Goal: Task Accomplishment & Management: Manage account settings

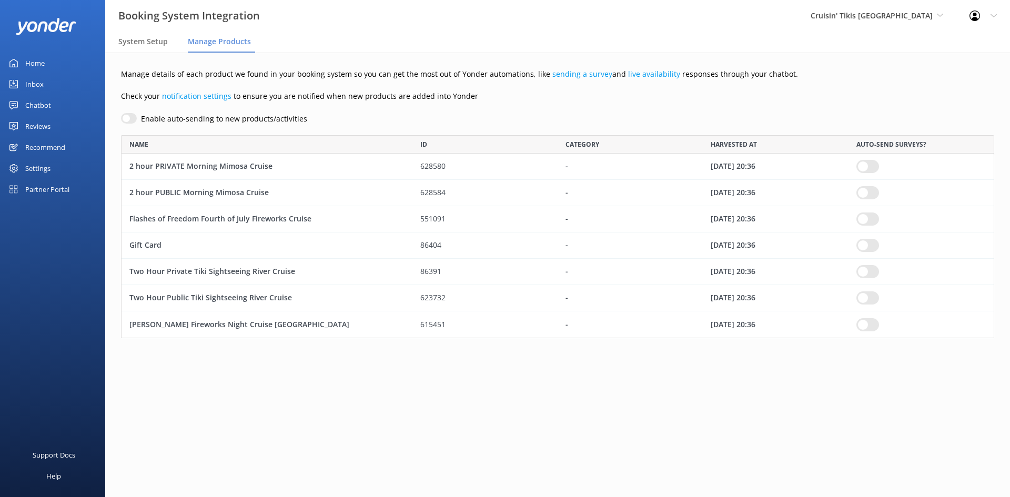
scroll to position [8, 8]
click at [43, 163] on div "Settings" at bounding box center [37, 168] width 25 height 21
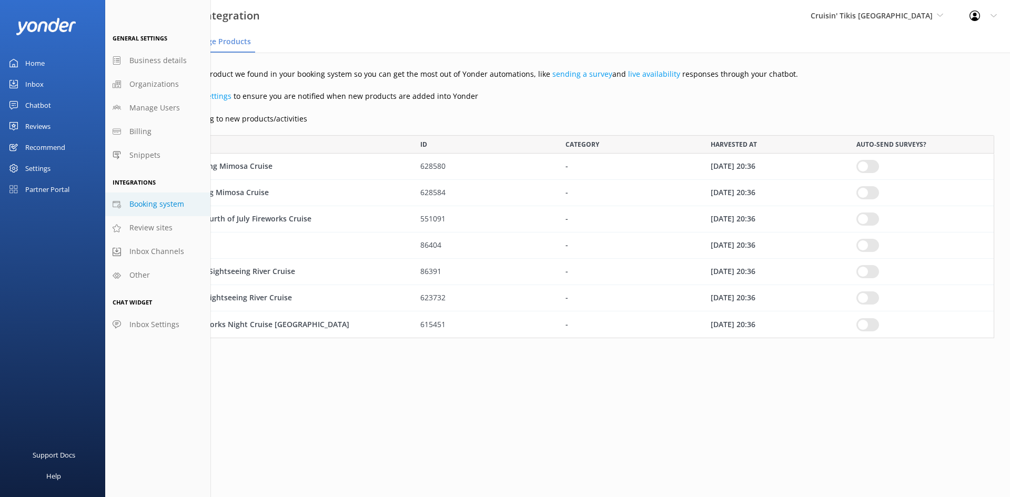
click at [184, 206] on link "Booking system" at bounding box center [157, 205] width 105 height 24
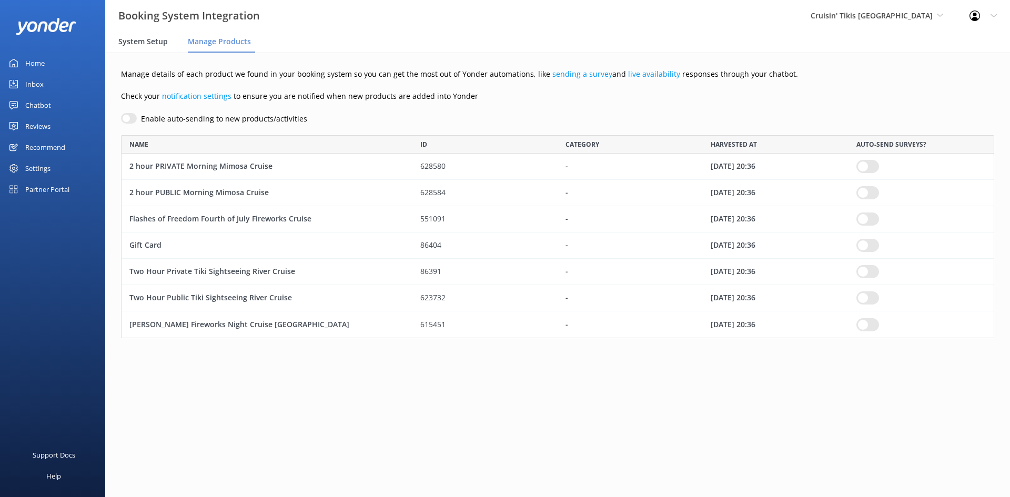
click at [149, 46] on span "System Setup" at bounding box center [142, 41] width 49 height 11
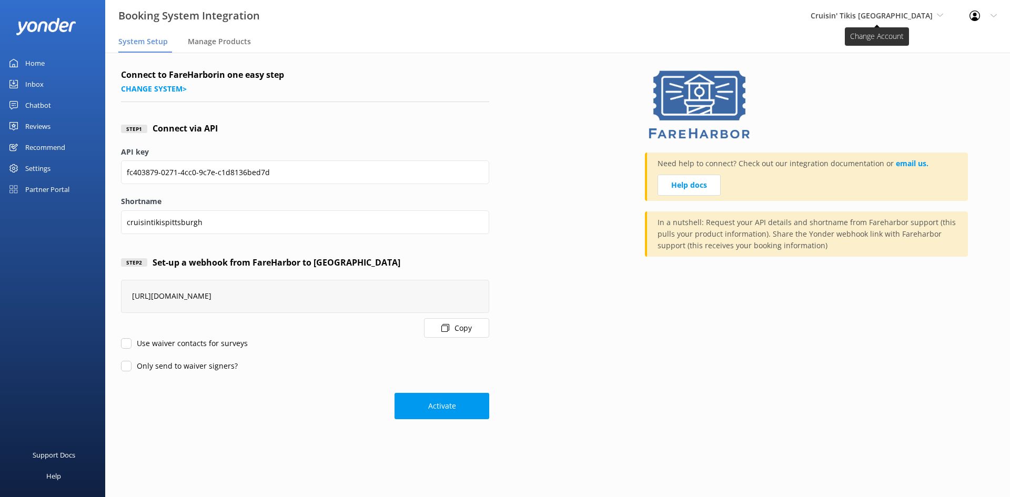
click at [907, 16] on span "Cruisin' Tikis [GEOGRAPHIC_DATA]" at bounding box center [872, 16] width 122 height 10
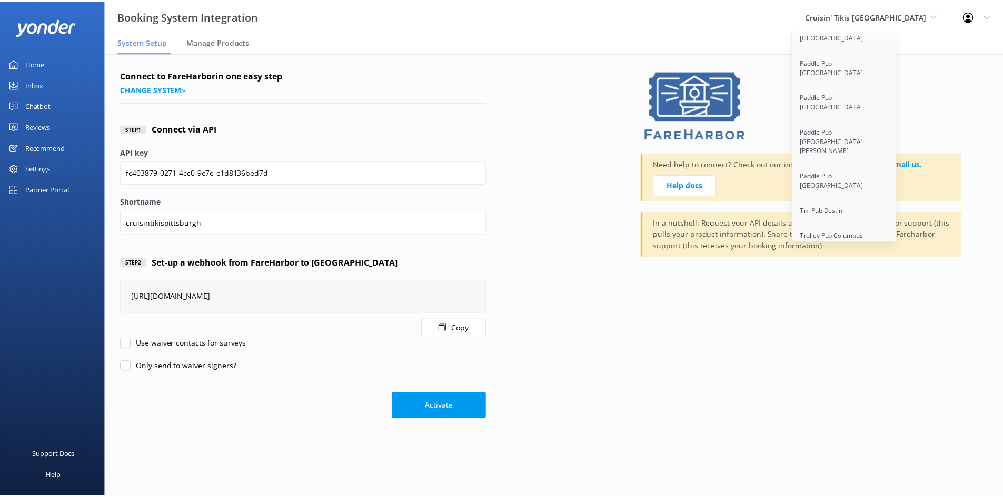
scroll to position [1856, 0]
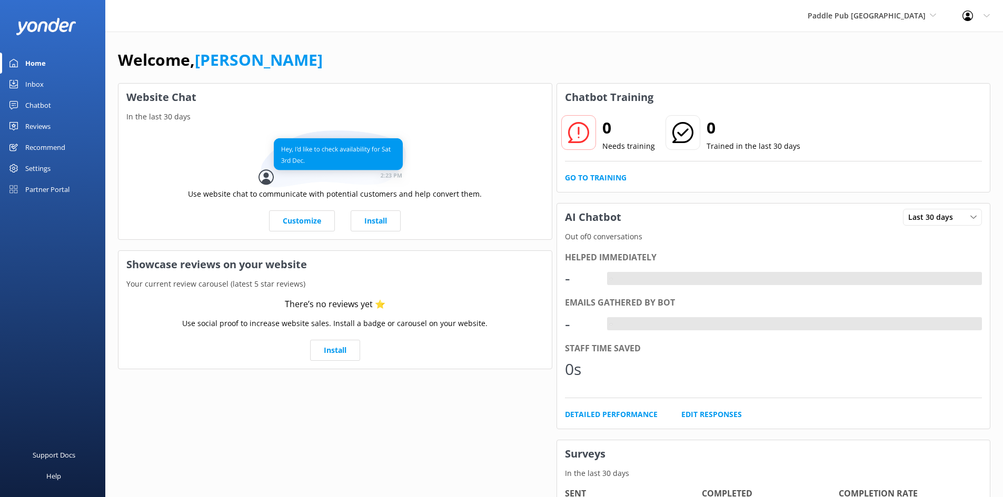
click at [42, 169] on div "Settings" at bounding box center [37, 168] width 25 height 21
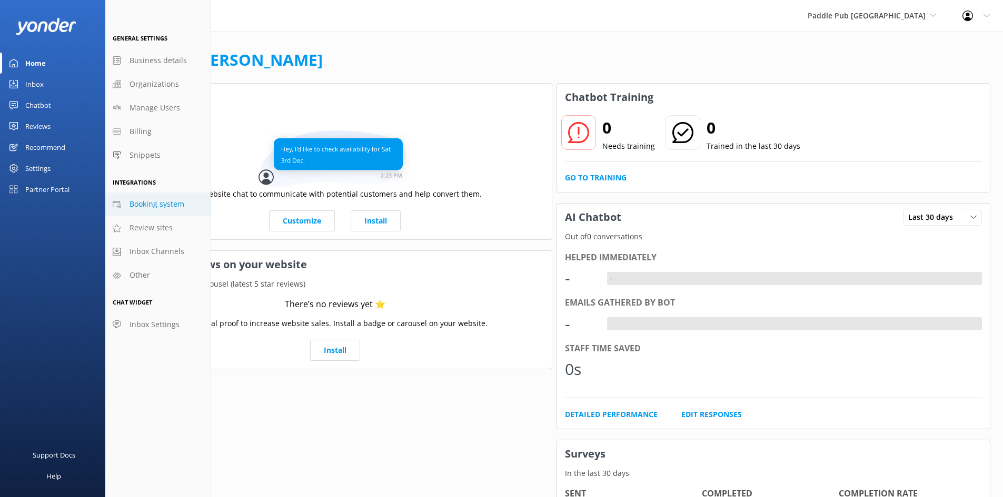
click at [170, 206] on span "Booking system" at bounding box center [156, 204] width 55 height 12
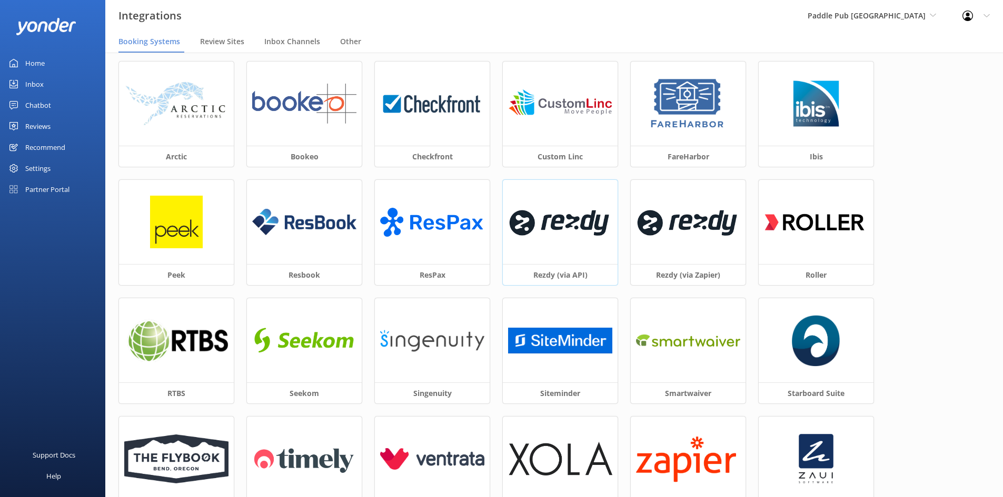
scroll to position [53, 0]
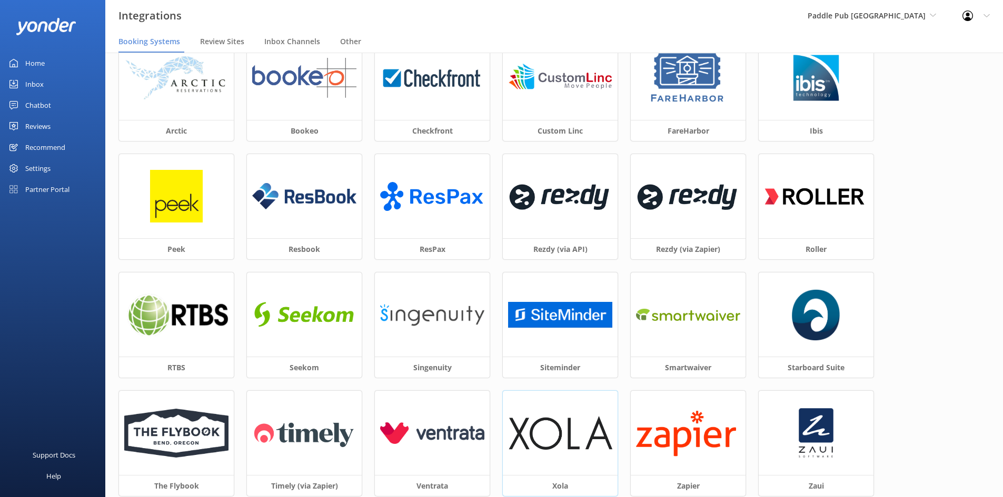
click at [578, 453] on div at bounding box center [560, 433] width 115 height 84
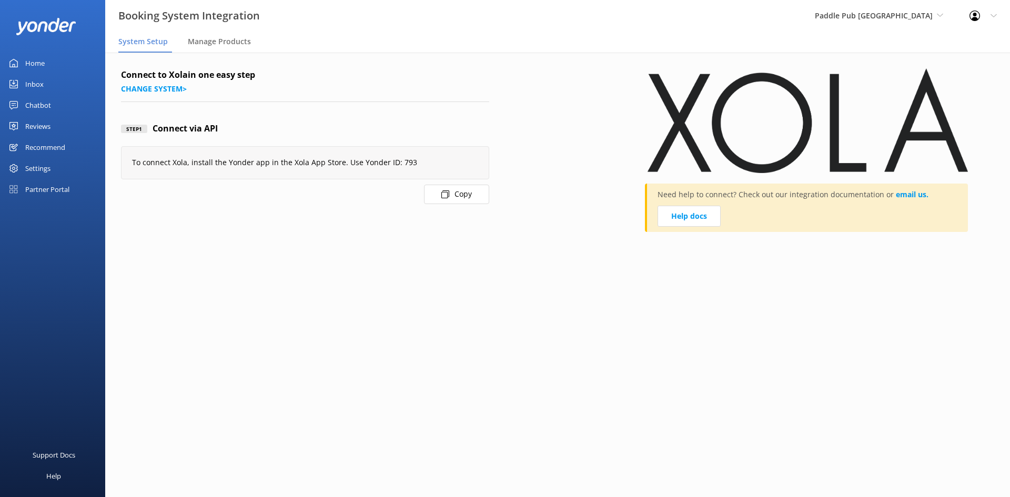
click at [448, 198] on button "Copy" at bounding box center [456, 194] width 65 height 19
click at [885, 16] on span "Paddle Pub [GEOGRAPHIC_DATA]" at bounding box center [874, 16] width 118 height 10
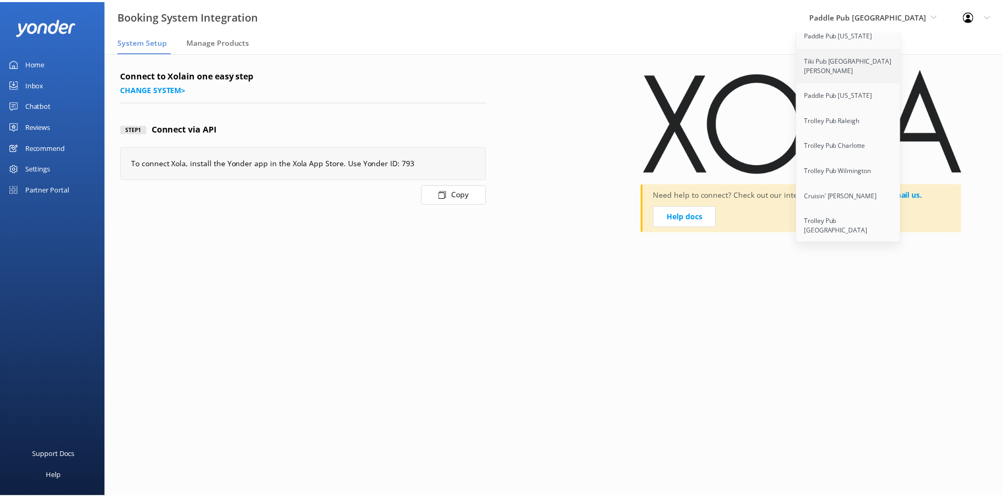
scroll to position [1493, 0]
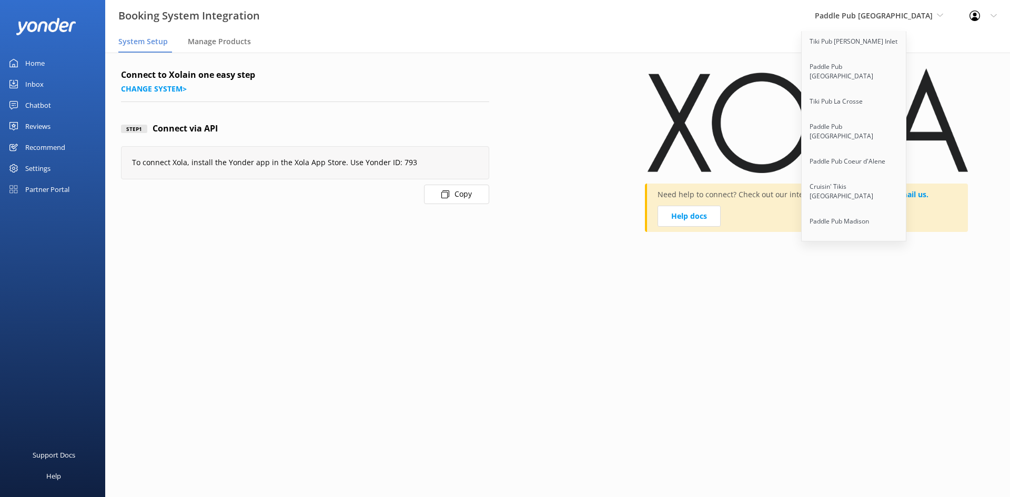
click at [860, 408] on link "Paddle Pub [GEOGRAPHIC_DATA]" at bounding box center [854, 425] width 105 height 35
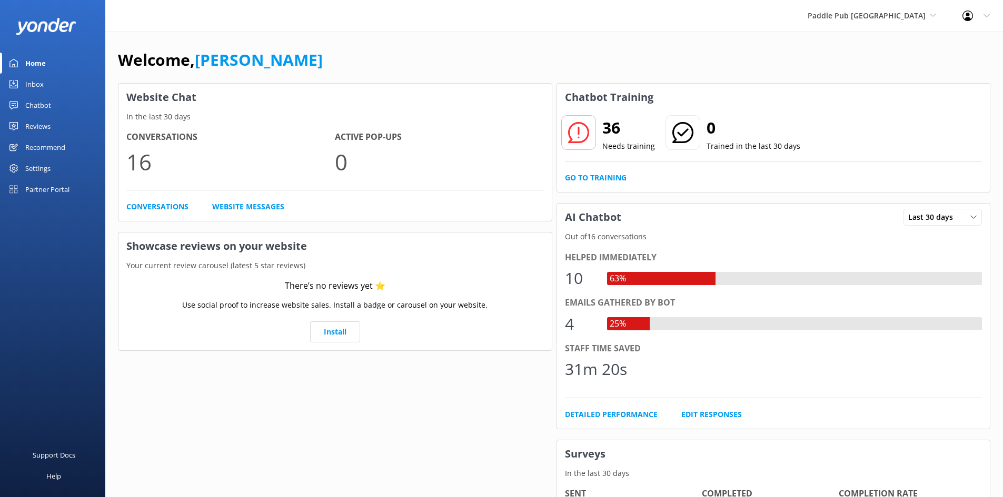
click at [18, 166] on div "Settings" at bounding box center [52, 168] width 105 height 21
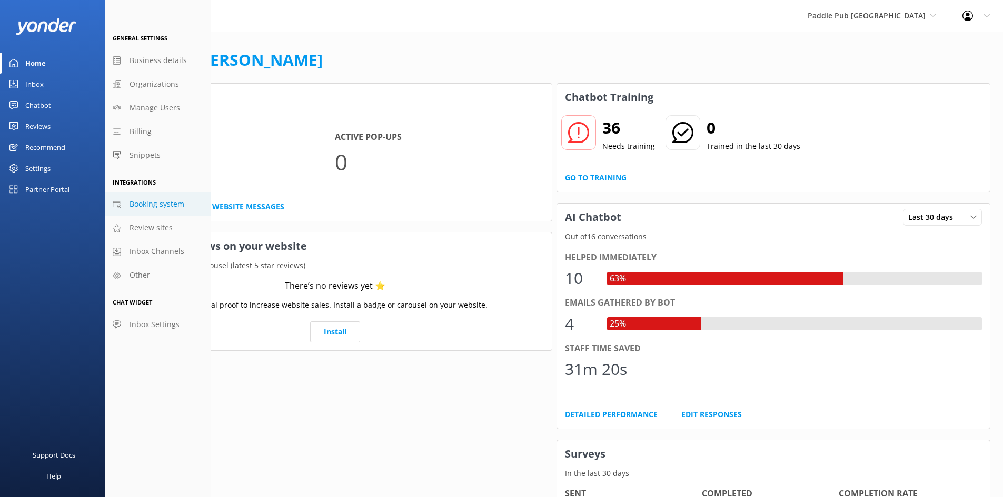
click at [155, 205] on span "Booking system" at bounding box center [156, 204] width 55 height 12
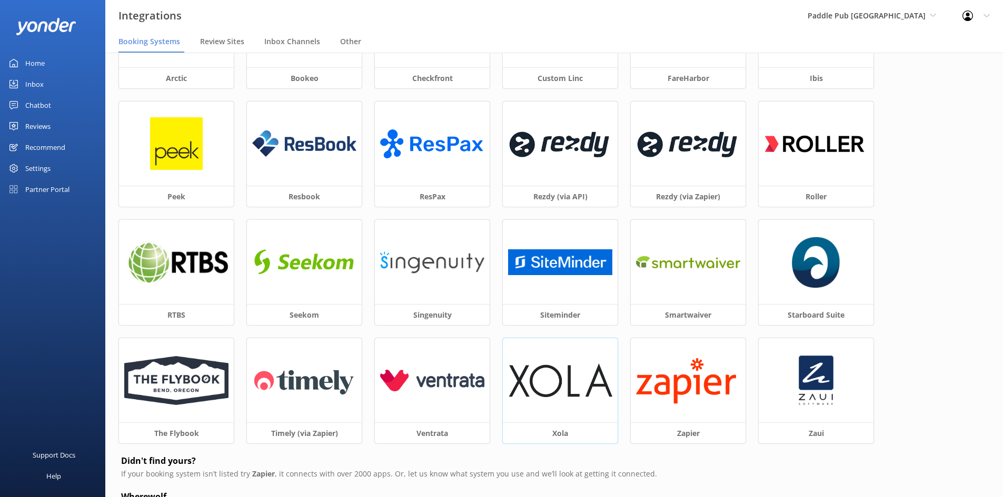
click at [538, 364] on img at bounding box center [560, 381] width 104 height 34
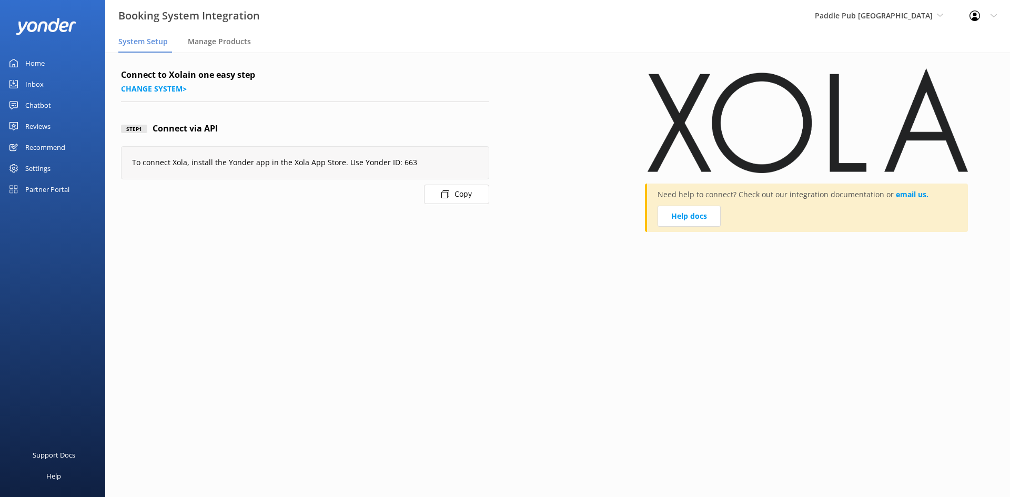
click at [466, 198] on button "Copy" at bounding box center [456, 194] width 65 height 19
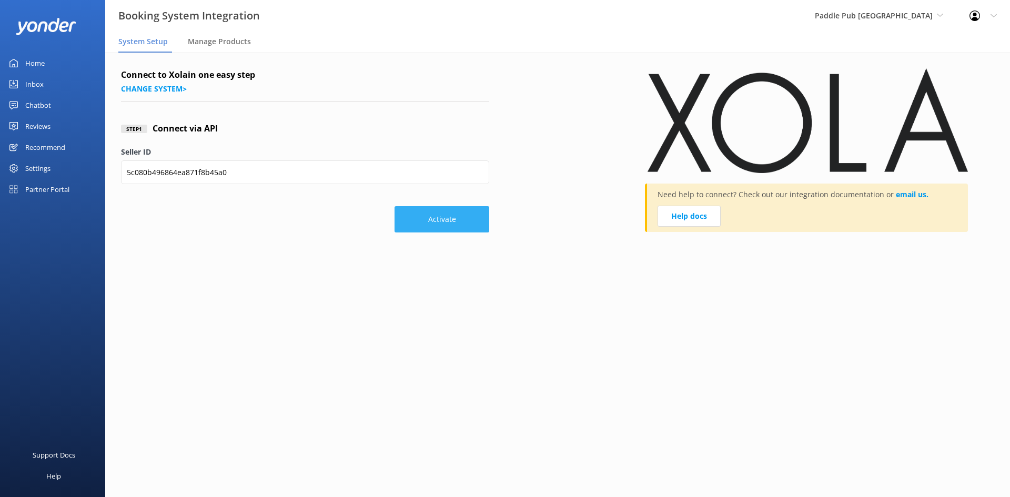
click at [414, 215] on button "Activate" at bounding box center [442, 219] width 95 height 26
click at [451, 223] on button "Activate" at bounding box center [442, 219] width 95 height 26
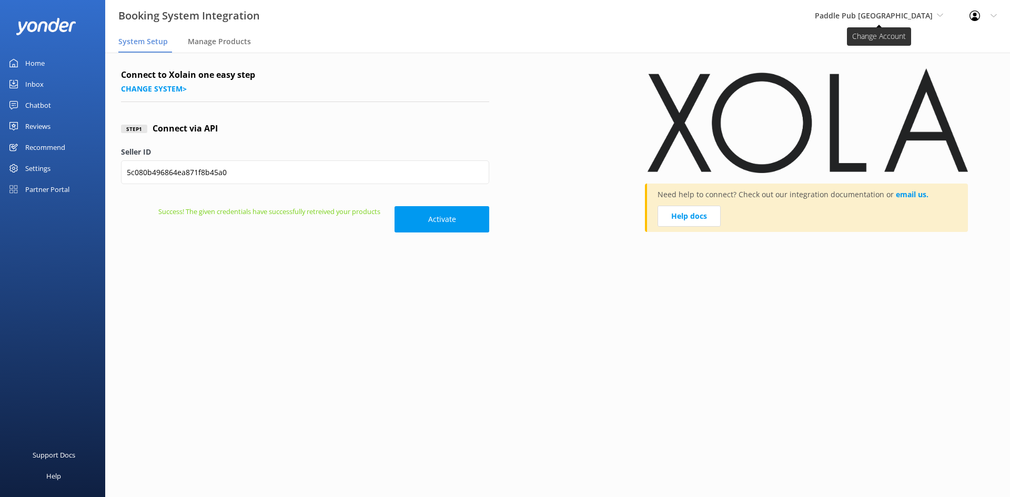
click at [878, 11] on span "Paddle Pub [GEOGRAPHIC_DATA]" at bounding box center [874, 16] width 118 height 10
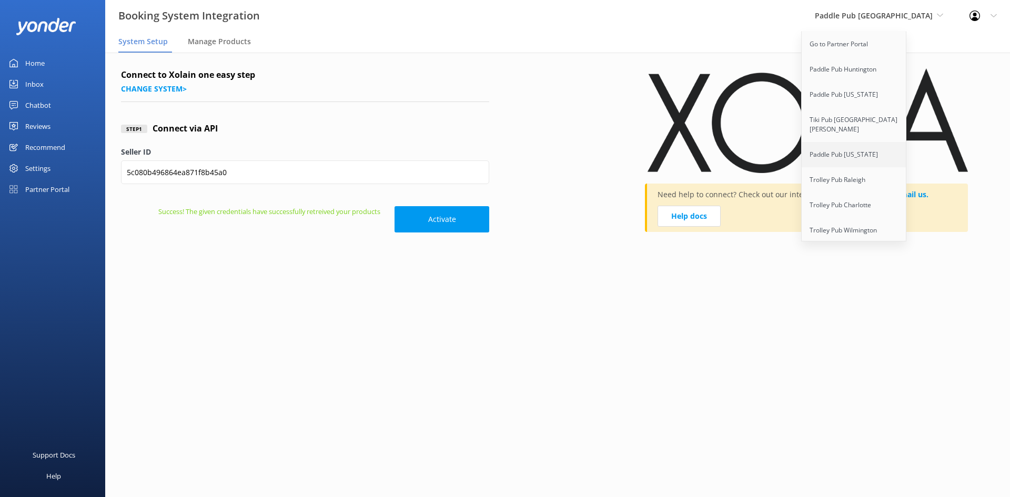
scroll to position [1165, 0]
click at [907, 323] on link "Paddle Pub [GEOGRAPHIC_DATA]" at bounding box center [854, 340] width 105 height 35
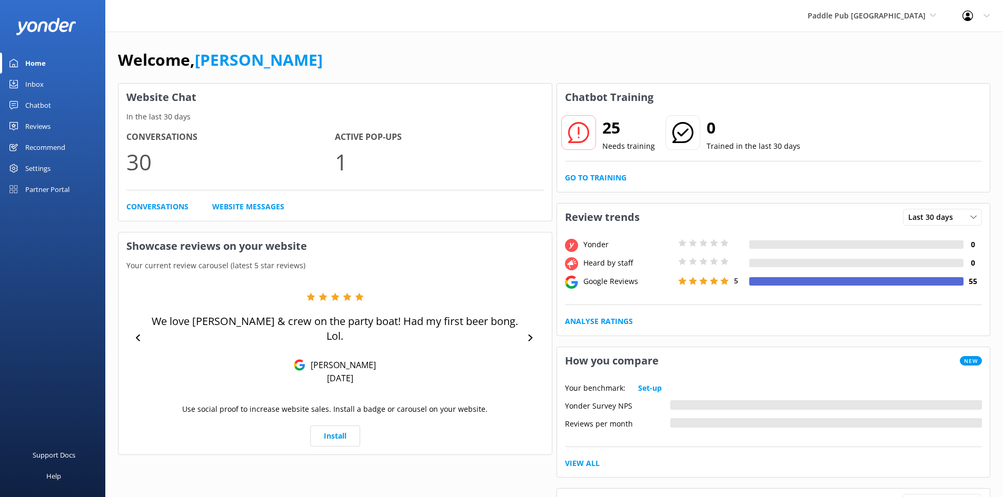
click at [29, 169] on div "Settings" at bounding box center [37, 168] width 25 height 21
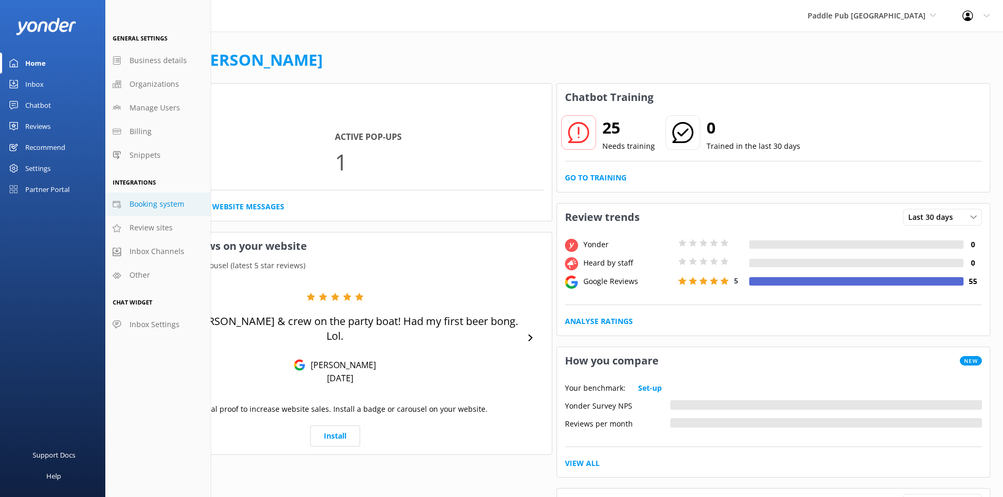
click at [142, 201] on span "Booking system" at bounding box center [156, 204] width 55 height 12
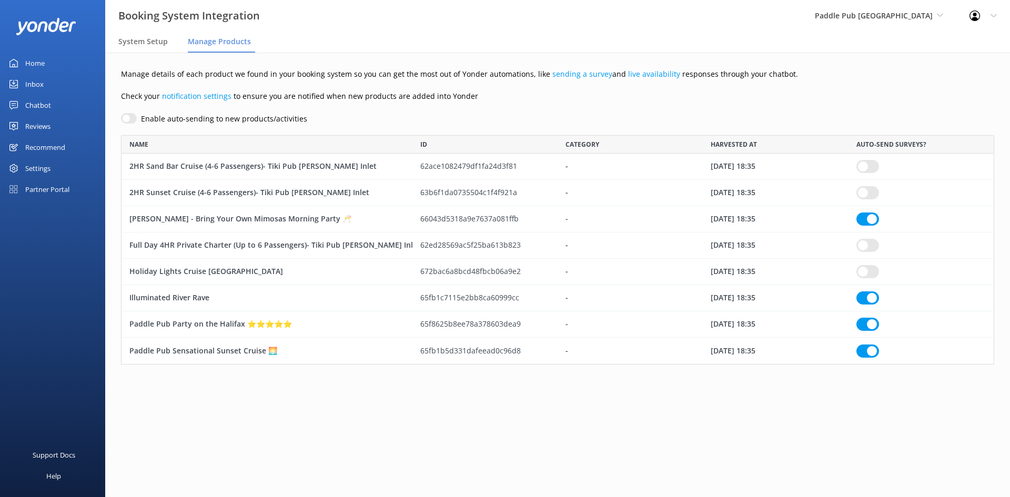
scroll to position [222, 866]
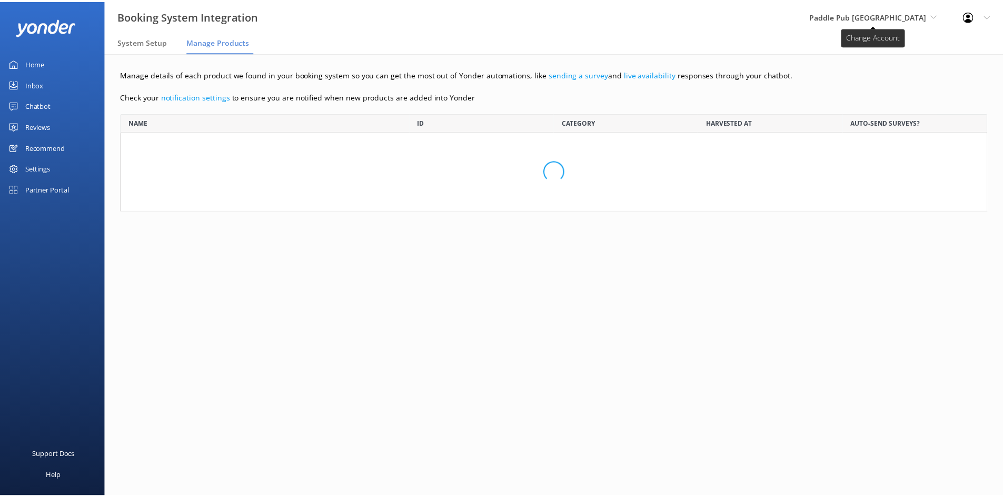
scroll to position [222, 866]
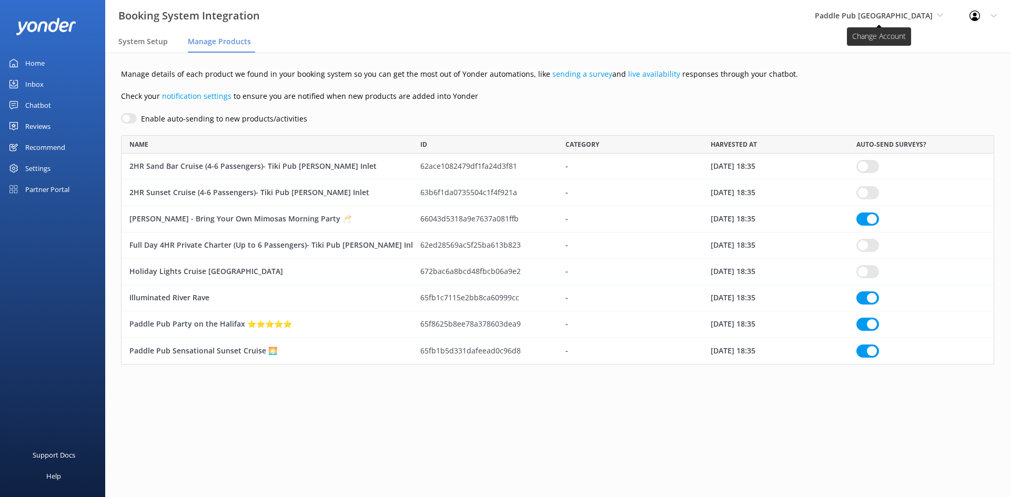
click at [919, 15] on span "Paddle Pub [GEOGRAPHIC_DATA]" at bounding box center [874, 16] width 118 height 10
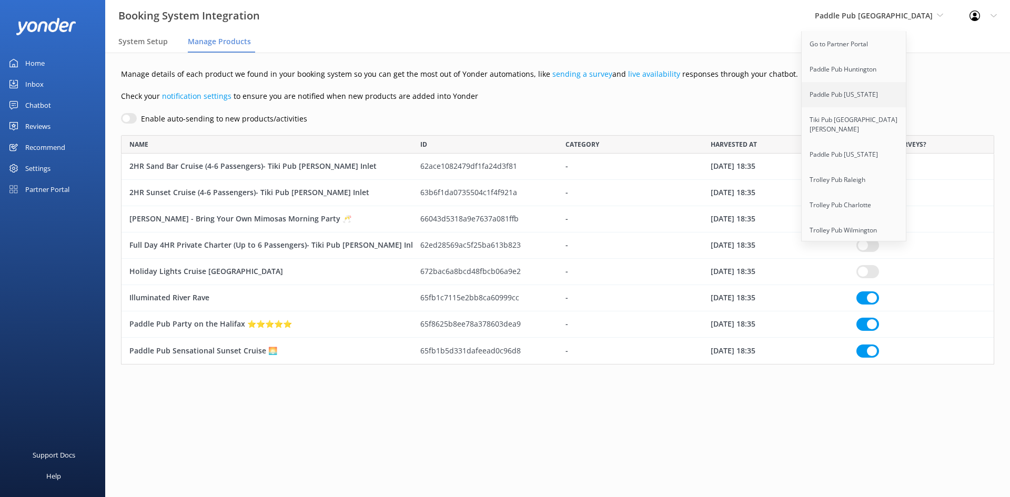
click at [867, 96] on link "Paddle Pub [US_STATE]" at bounding box center [854, 94] width 105 height 25
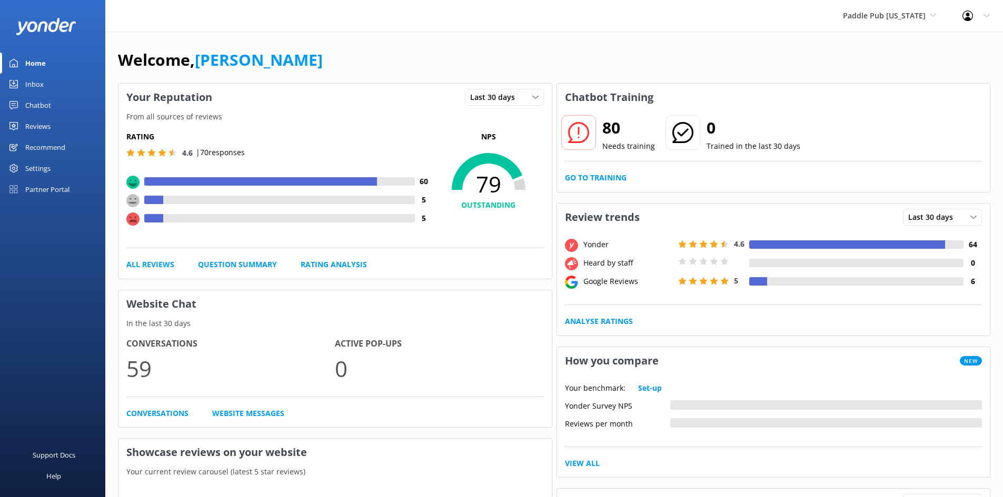
drag, startPoint x: 34, startPoint y: 164, endPoint x: 39, endPoint y: 165, distance: 5.5
click at [34, 164] on div "Settings" at bounding box center [37, 168] width 25 height 21
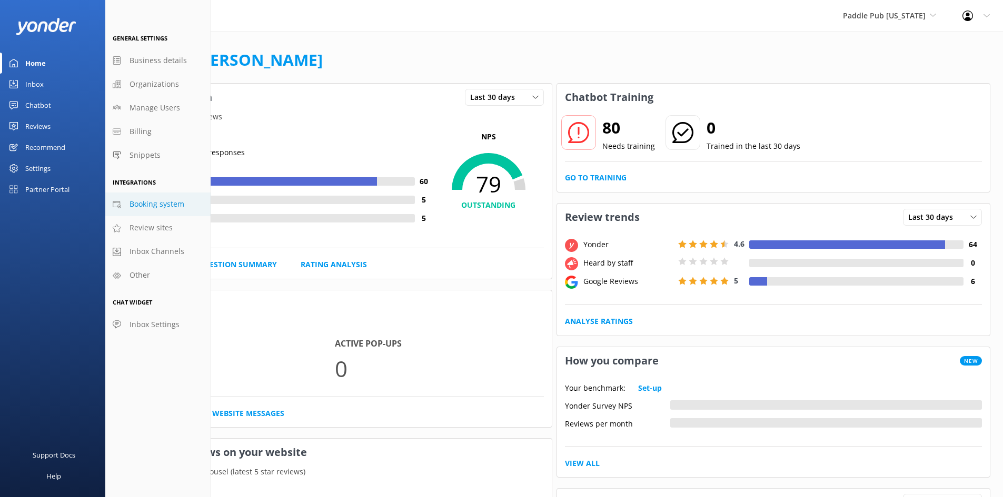
click at [138, 203] on span "Booking system" at bounding box center [156, 204] width 55 height 12
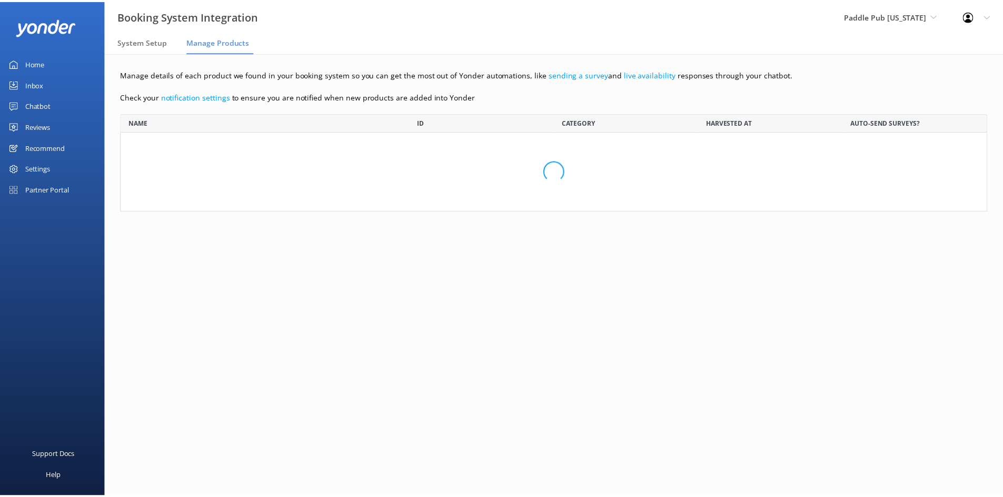
scroll to position [90, 866]
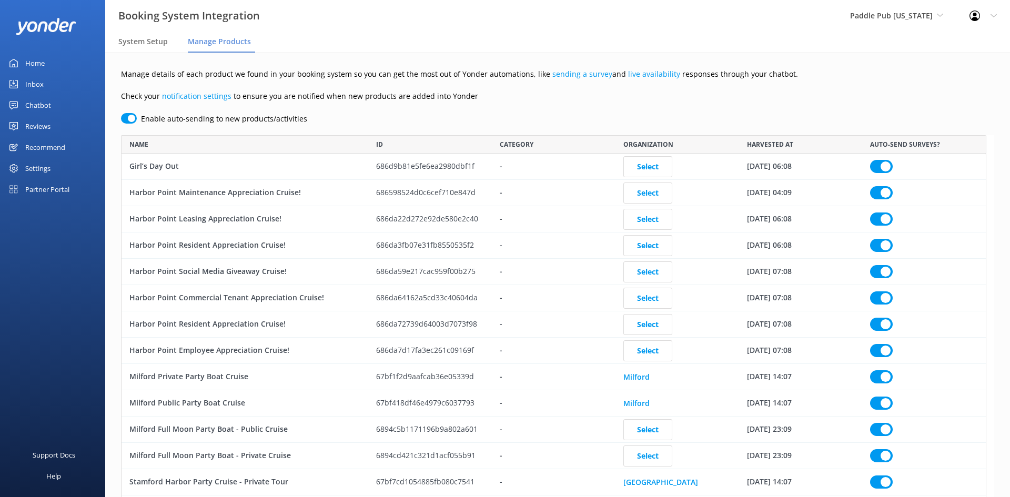
checkbox input "true"
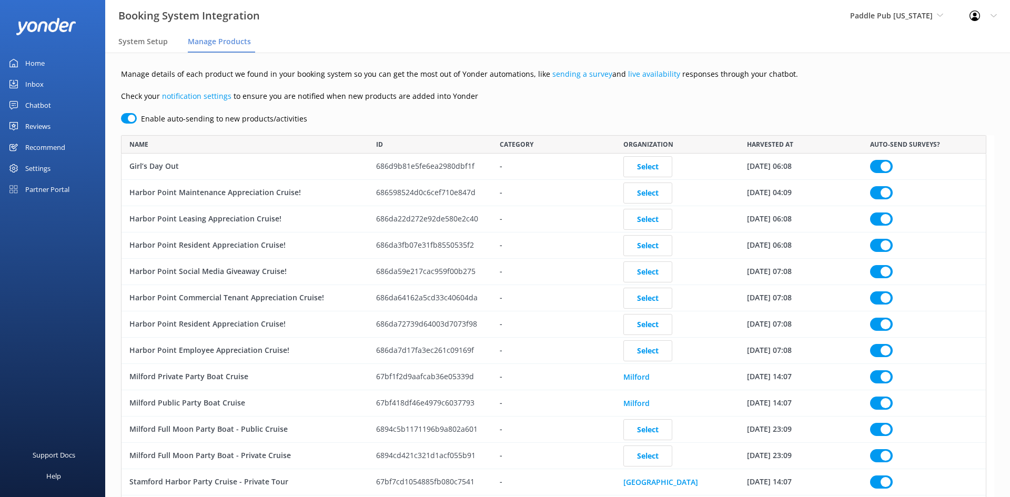
checkbox input "true"
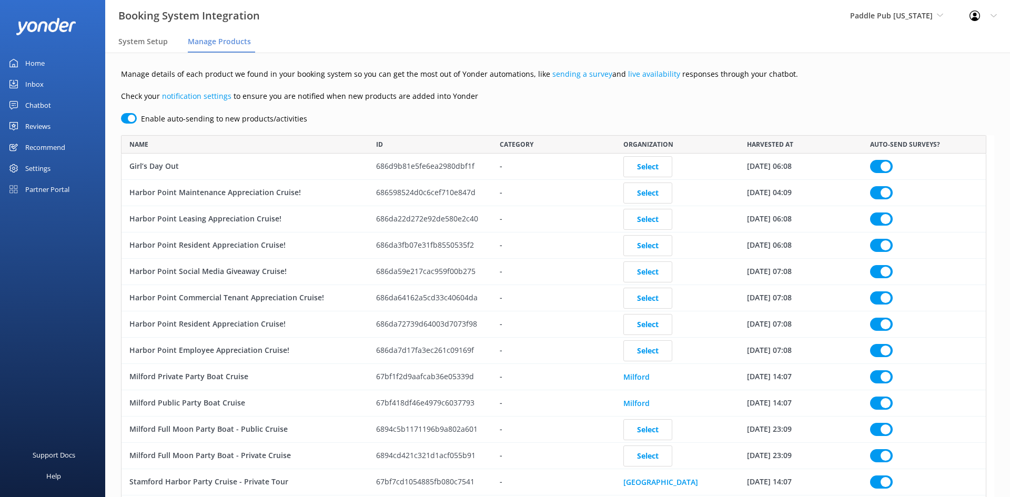
checkbox input "true"
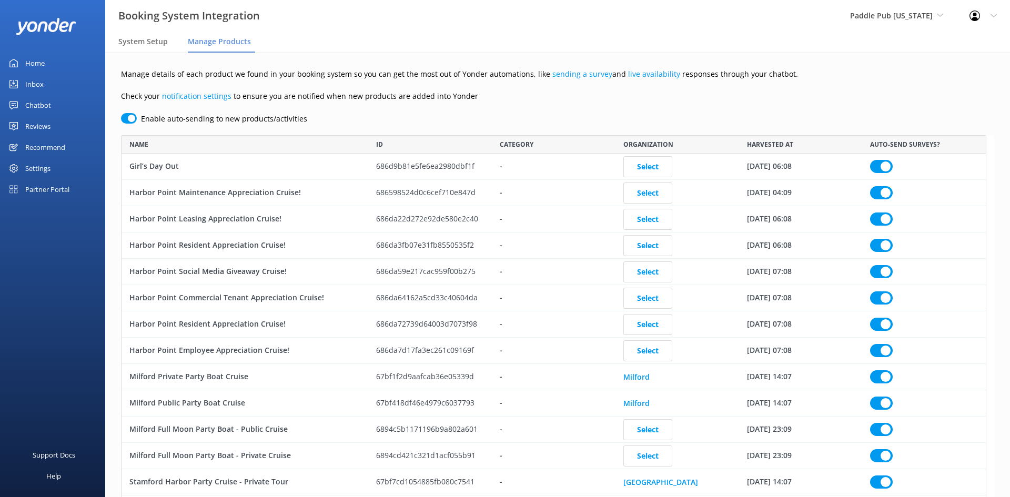
checkbox input "true"
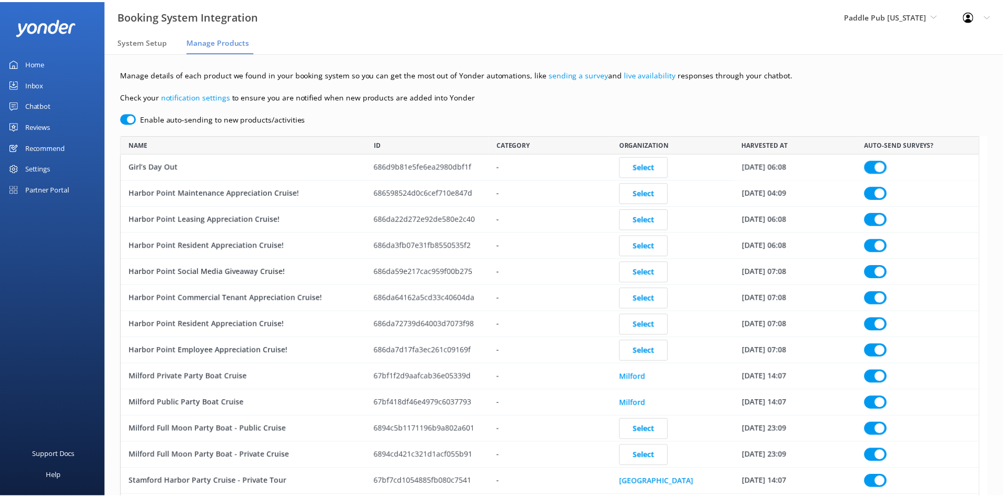
scroll to position [432, 858]
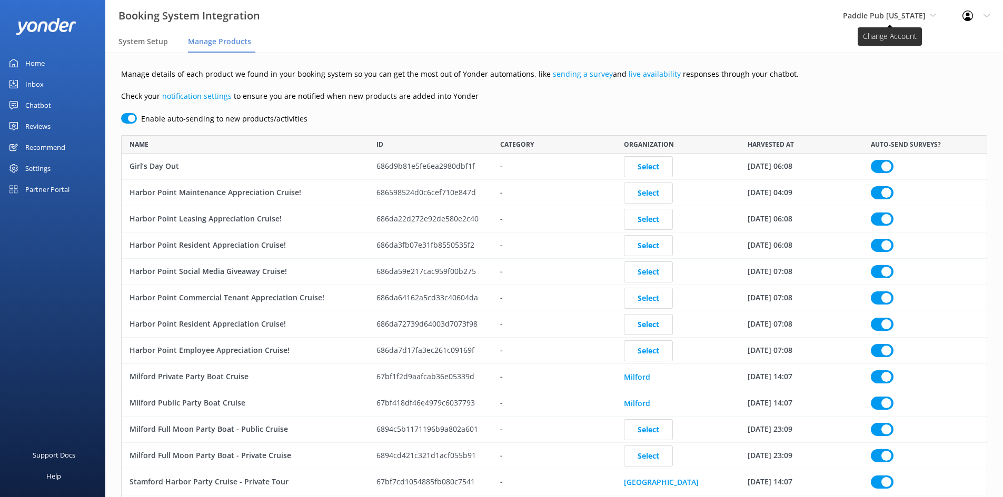
click at [870, 20] on span "Paddle Pub [US_STATE]" at bounding box center [884, 16] width 83 height 10
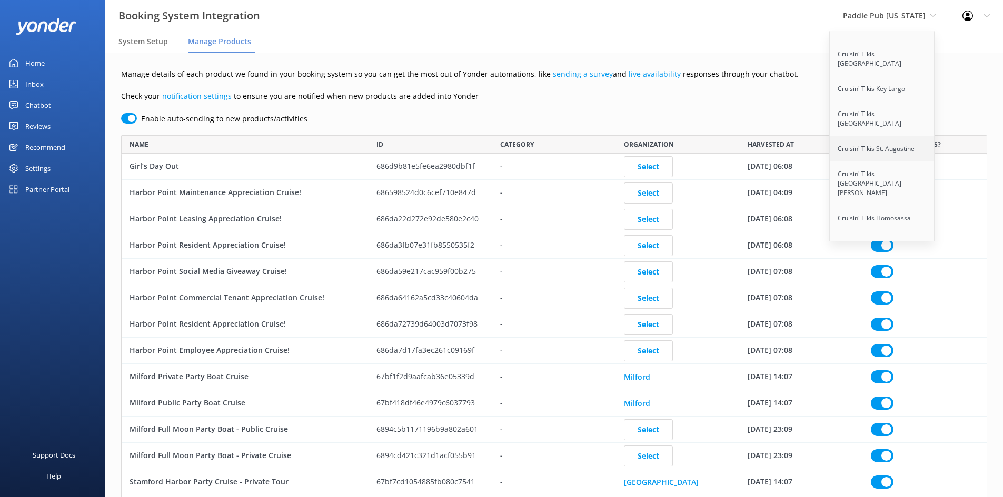
scroll to position [953, 0]
click at [899, 294] on link "Cruisin' Tikis [GEOGRAPHIC_DATA]" at bounding box center [881, 311] width 105 height 35
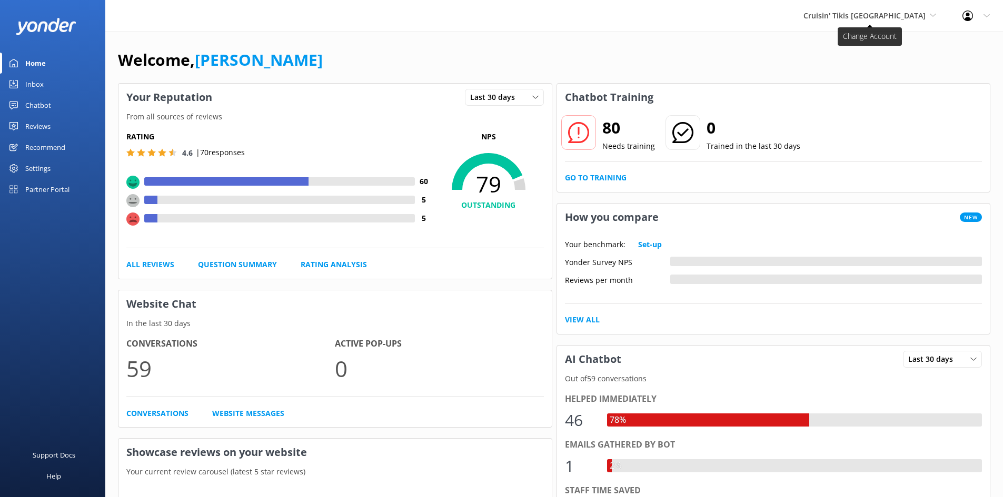
click at [925, 14] on span "Cruisin' Tikis [GEOGRAPHIC_DATA]" at bounding box center [869, 16] width 133 height 12
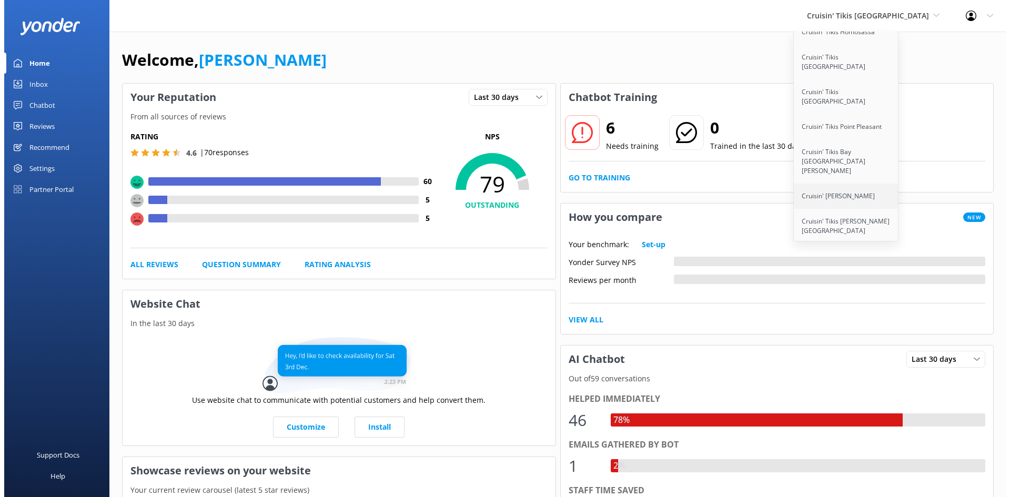
scroll to position [1266, 0]
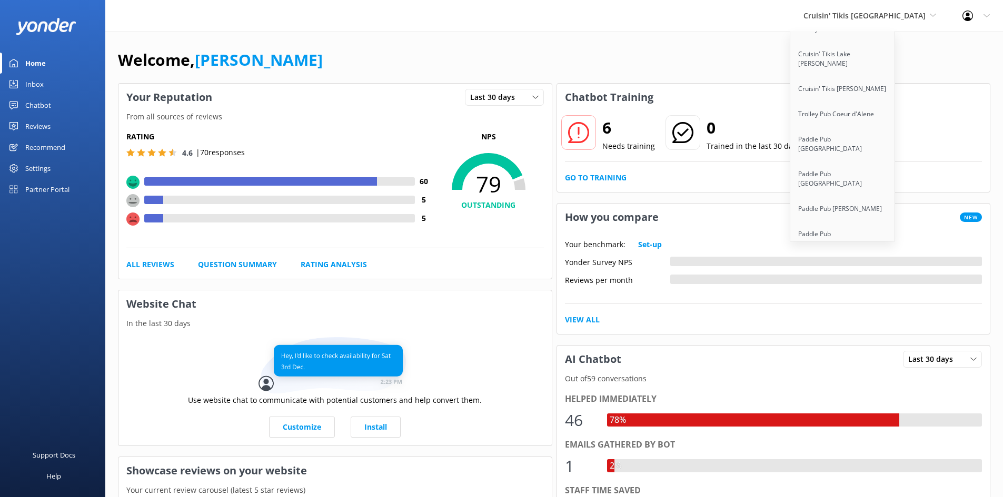
click at [893, 342] on link "Paddle Pub [GEOGRAPHIC_DATA]" at bounding box center [842, 359] width 105 height 35
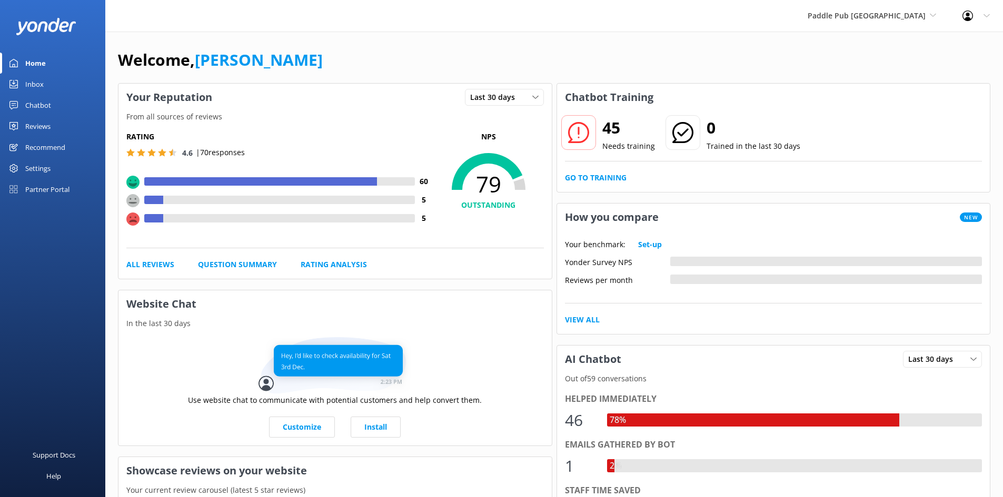
click at [29, 166] on div "Settings" at bounding box center [37, 168] width 25 height 21
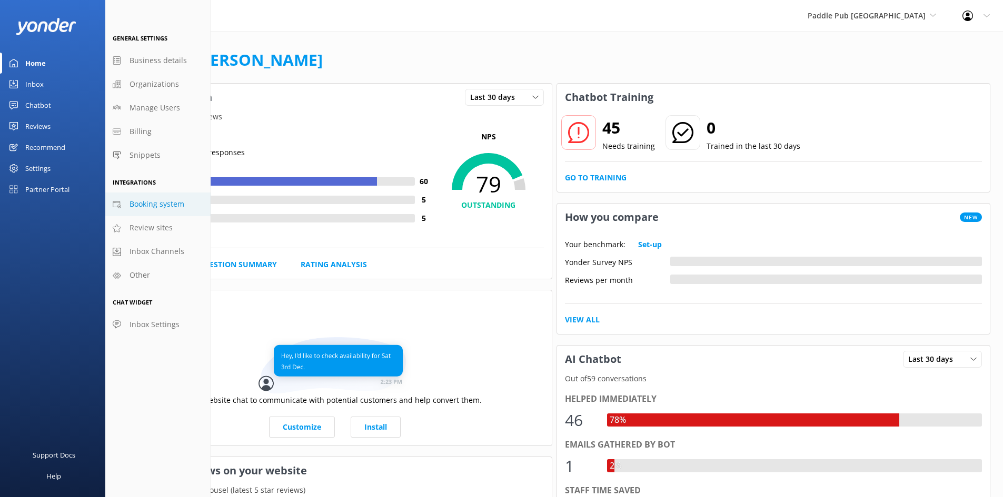
click at [132, 200] on span "Booking system" at bounding box center [156, 204] width 55 height 12
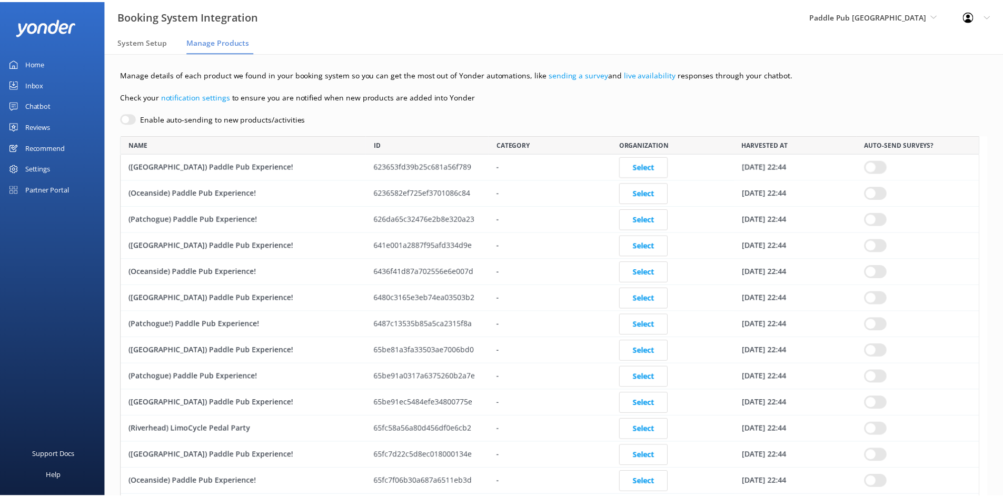
scroll to position [2642, 858]
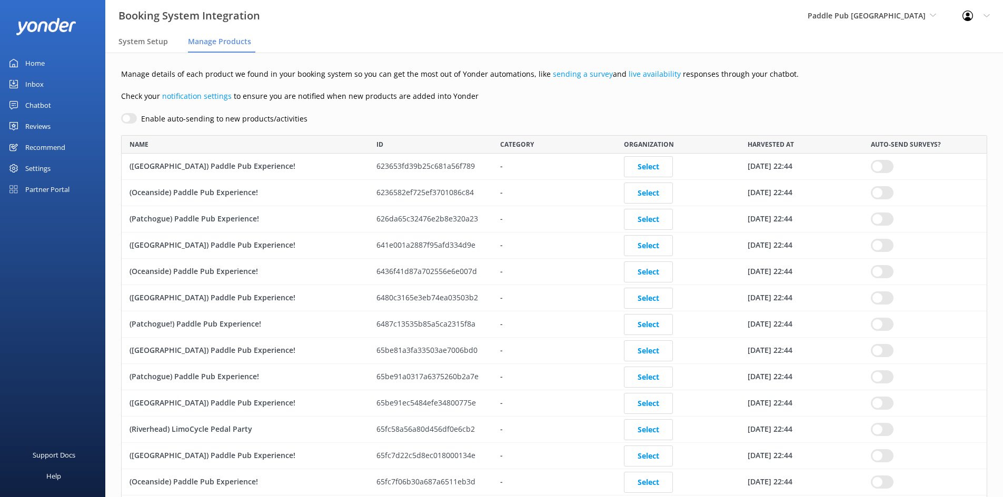
scroll to position [8, 8]
click at [938, 19] on div "Paddle Pub Long Island Go to Partner Portal Paddle Pub Huntington Paddle Pub Co…" at bounding box center [871, 16] width 155 height 32
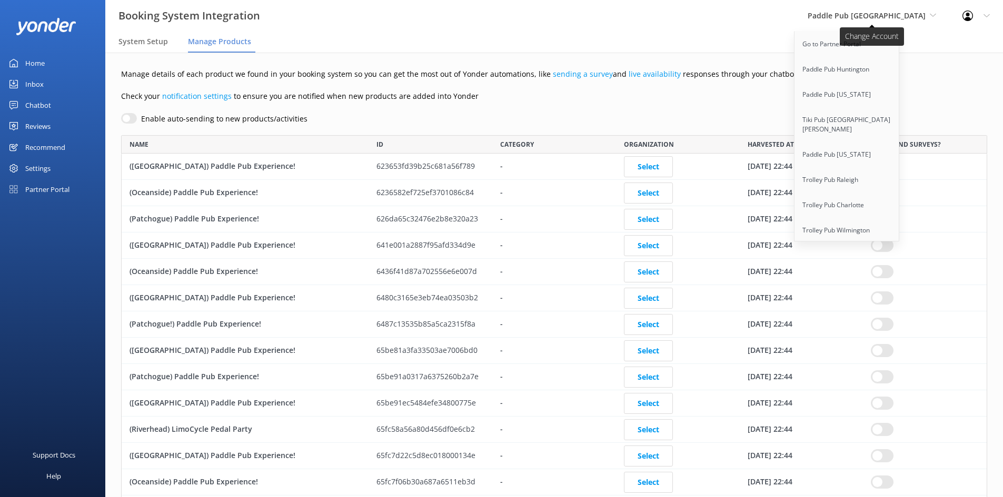
scroll to position [1468, 0]
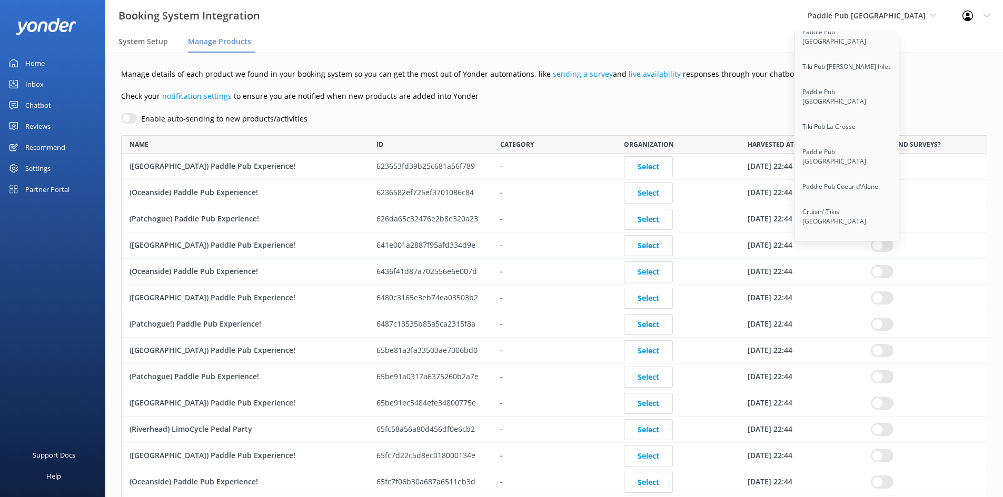
click at [899, 389] on link "Paddle Pub [GEOGRAPHIC_DATA][PERSON_NAME]" at bounding box center [846, 411] width 105 height 44
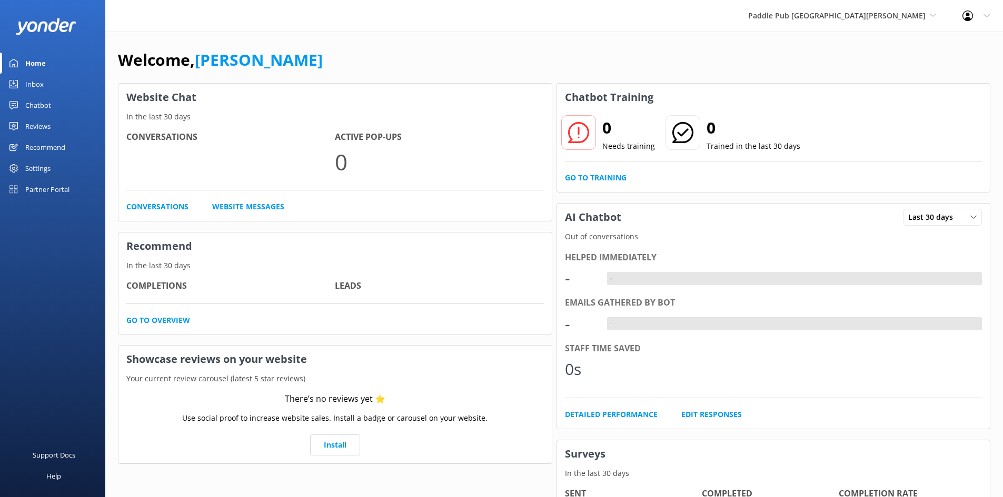
click at [44, 164] on div "Settings" at bounding box center [37, 168] width 25 height 21
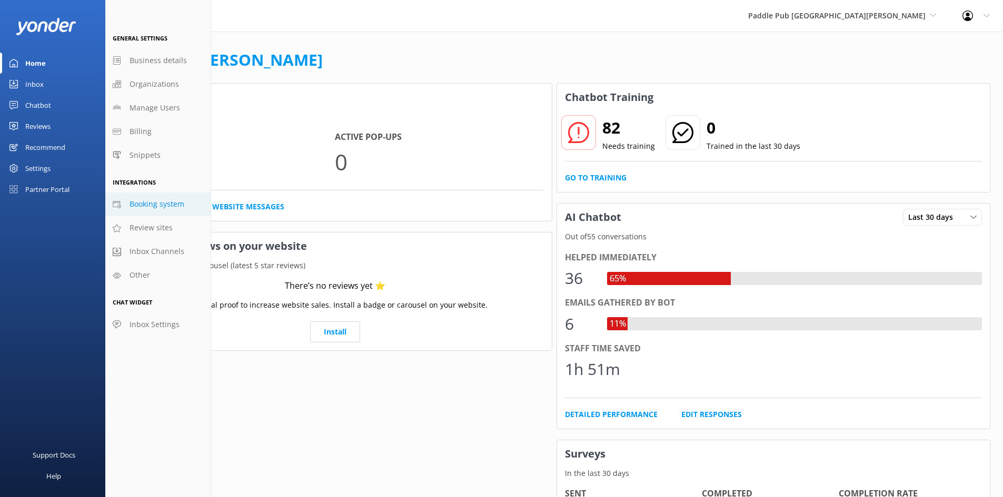
click at [165, 204] on span "Booking system" at bounding box center [156, 204] width 55 height 12
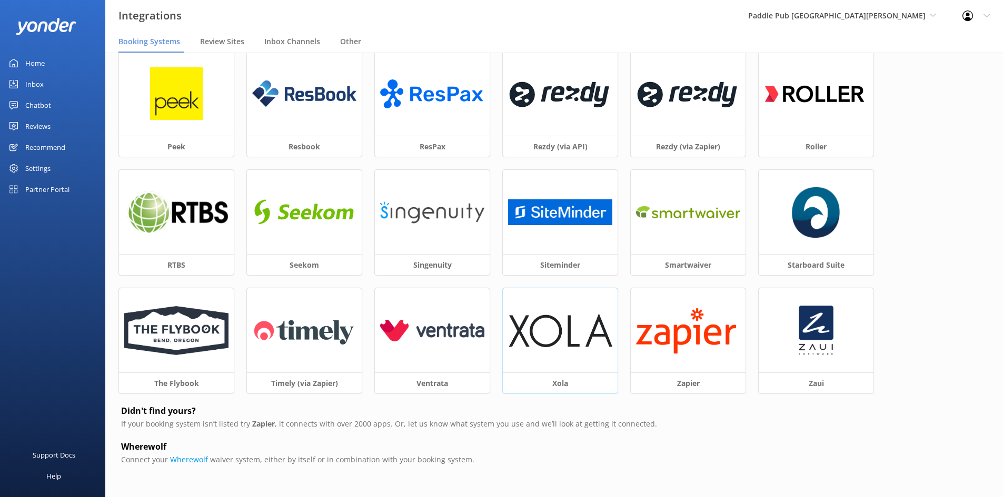
click at [547, 313] on div at bounding box center [560, 330] width 115 height 84
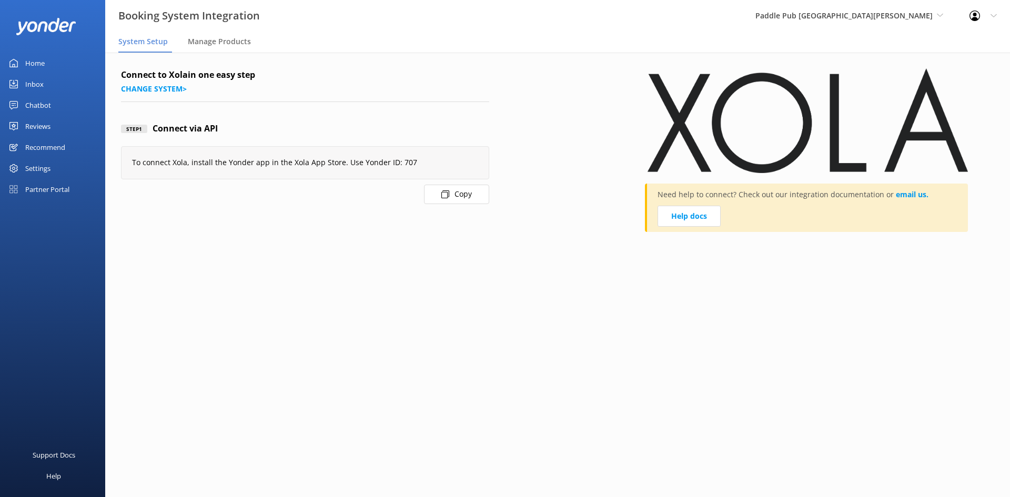
click at [440, 197] on button "Copy" at bounding box center [456, 194] width 65 height 19
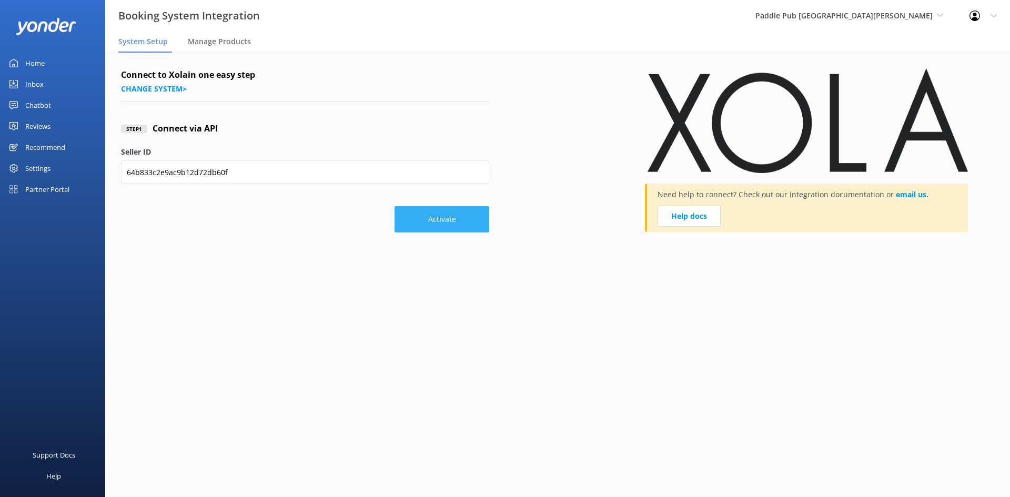
click at [444, 227] on button "Activate" at bounding box center [442, 219] width 95 height 26
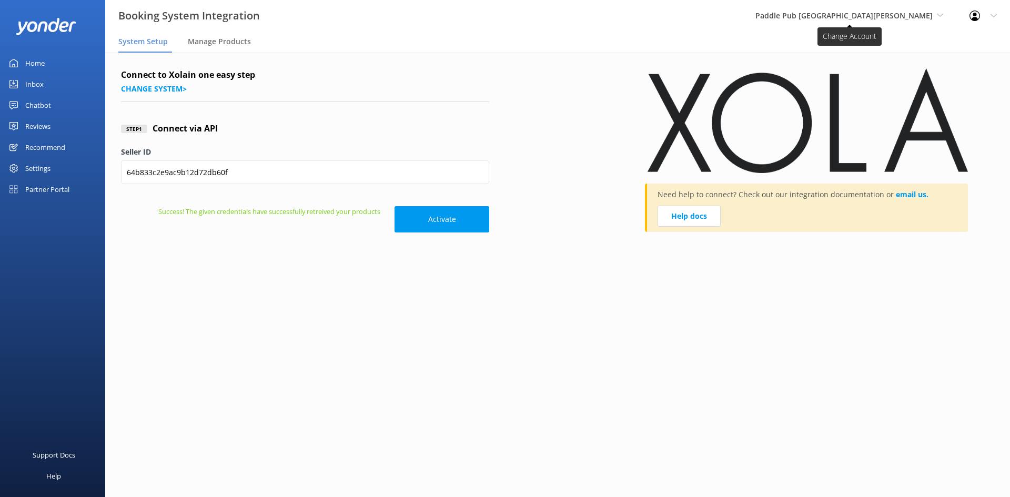
click at [883, 11] on span "Paddle Pub [GEOGRAPHIC_DATA][PERSON_NAME]" at bounding box center [844, 16] width 177 height 10
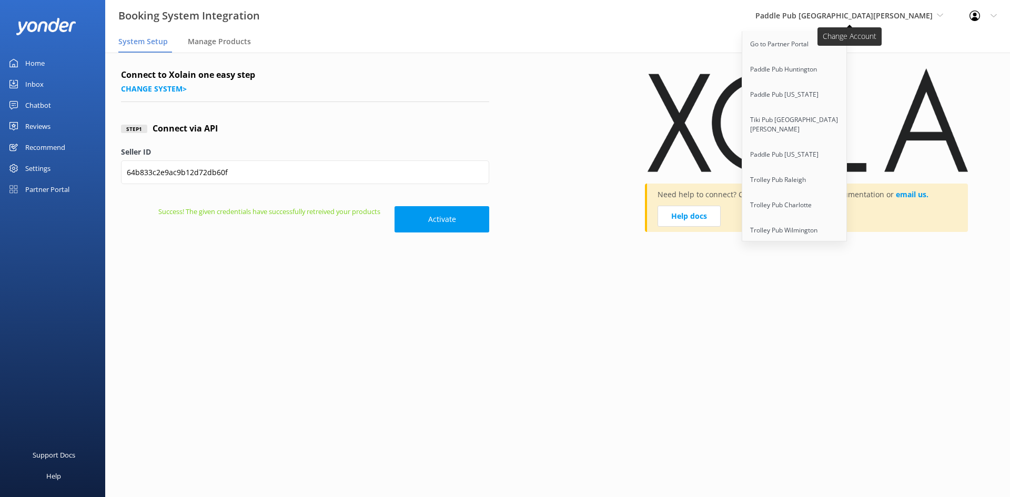
click at [883, 11] on span "Paddle Pub [GEOGRAPHIC_DATA][PERSON_NAME]" at bounding box center [844, 16] width 177 height 10
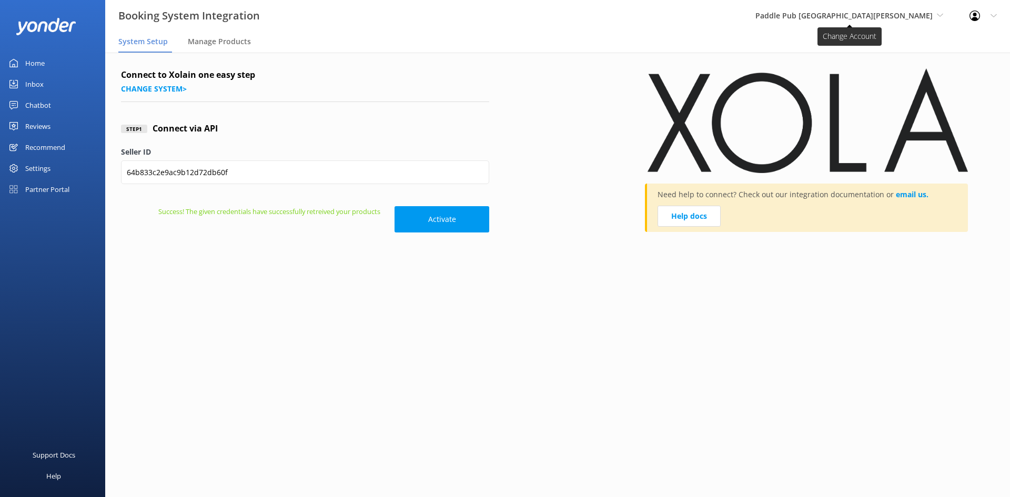
click at [858, 13] on span "Paddle Pub [GEOGRAPHIC_DATA][PERSON_NAME]" at bounding box center [844, 16] width 177 height 10
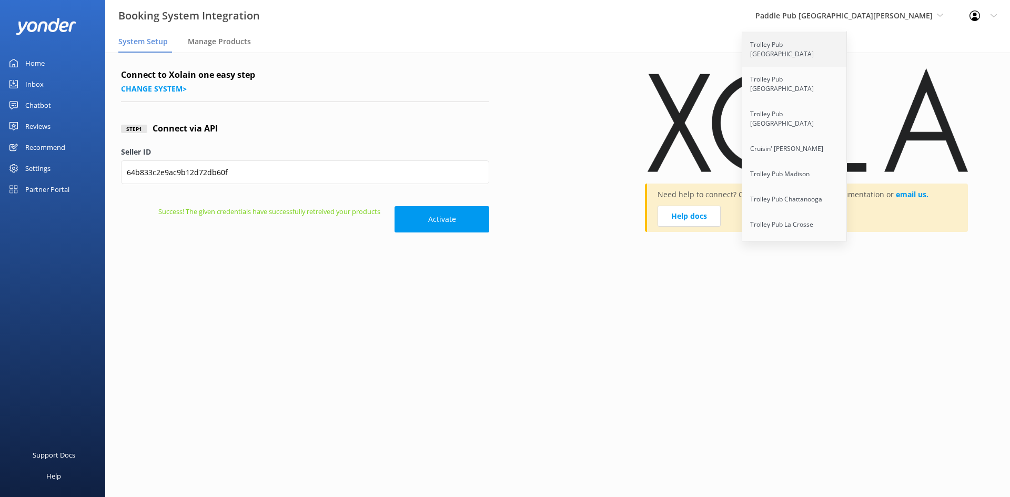
scroll to position [1341, 0]
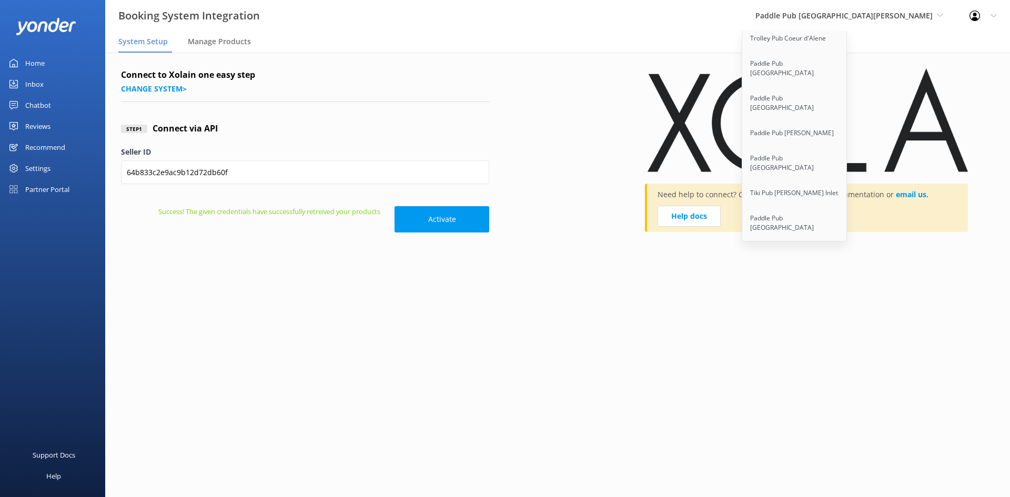
click at [848, 360] on link "Paddle Pub Madison" at bounding box center [795, 372] width 105 height 25
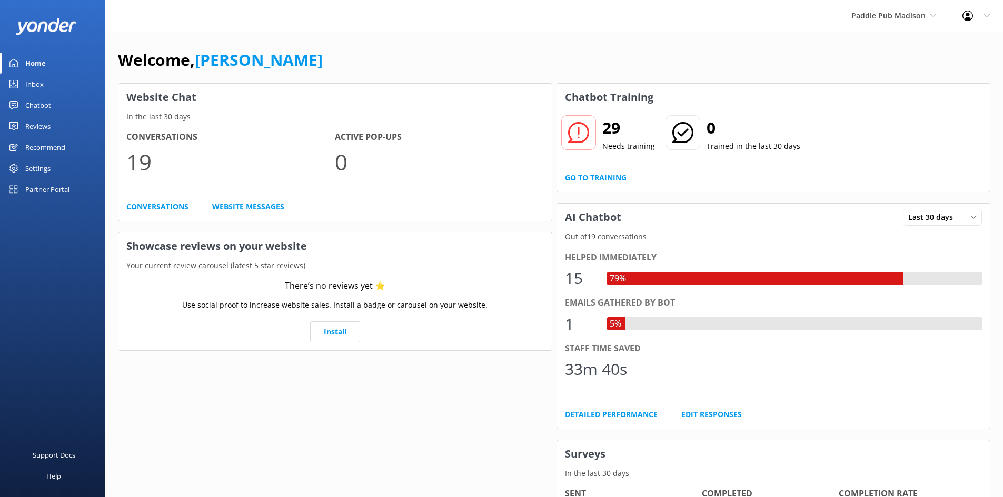
click at [28, 166] on div "Settings" at bounding box center [37, 168] width 25 height 21
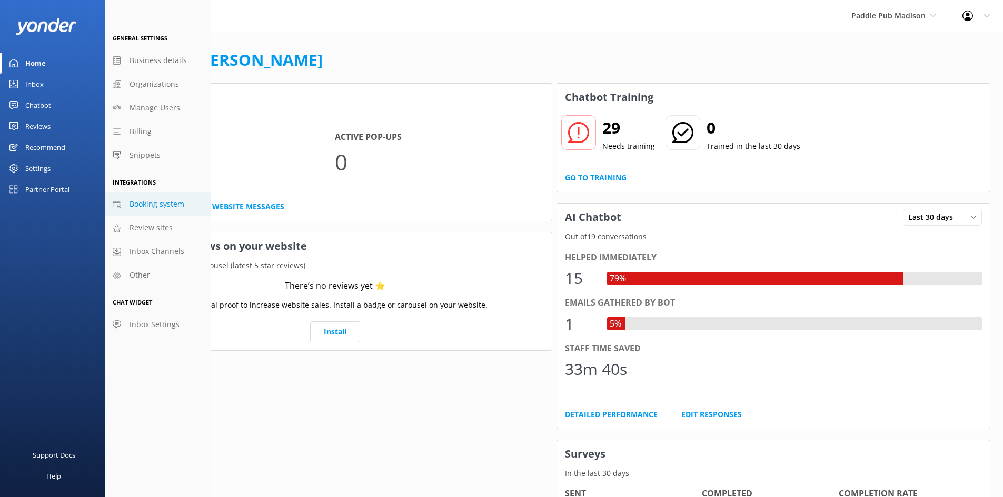
click at [134, 205] on span "Booking system" at bounding box center [156, 204] width 55 height 12
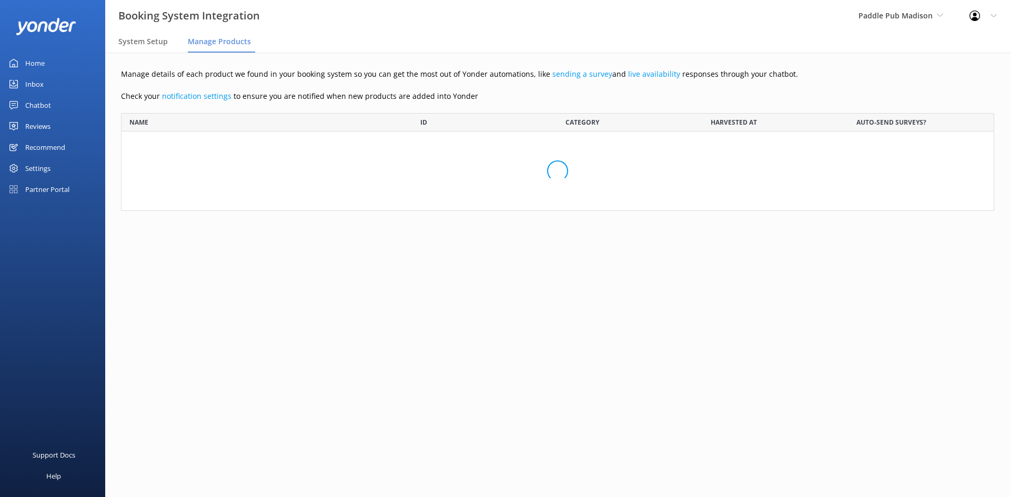
scroll to position [64, 866]
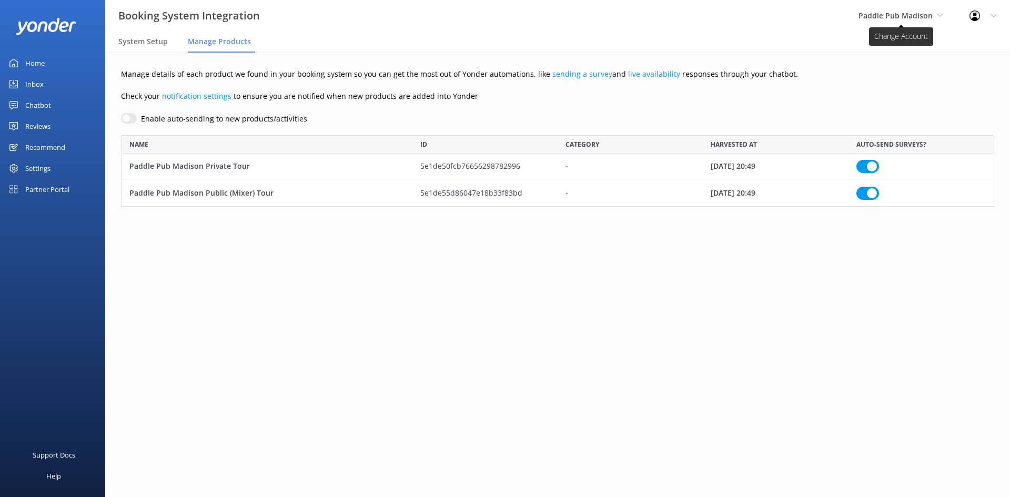
click at [900, 12] on span "Paddle Pub Madison" at bounding box center [896, 16] width 74 height 10
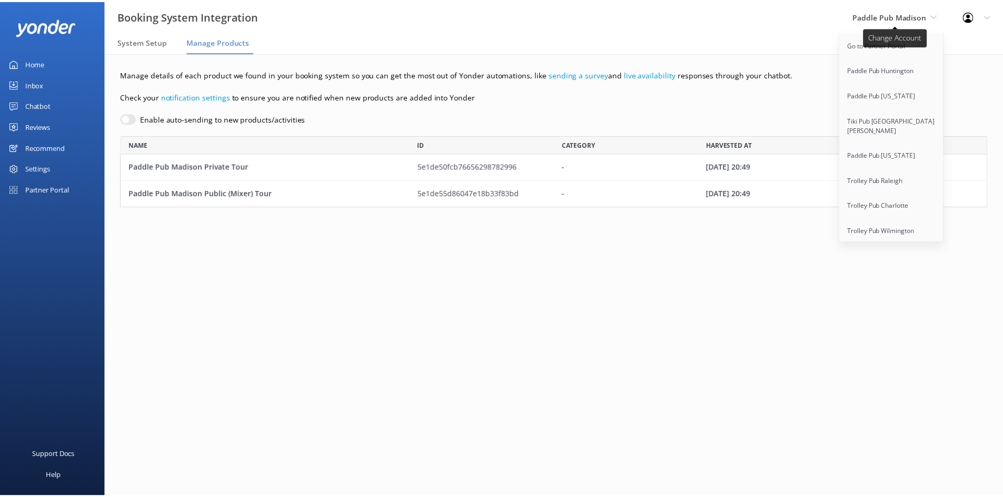
scroll to position [1139, 0]
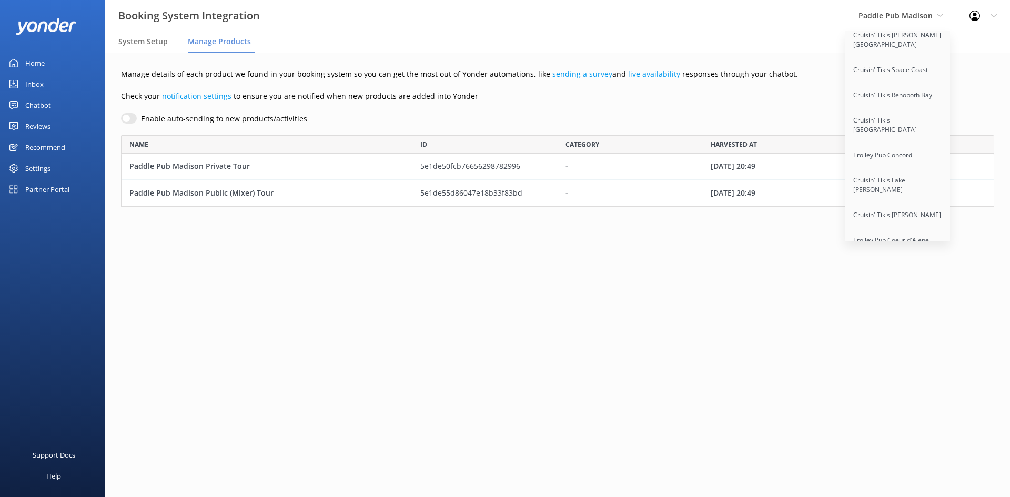
click at [914, 323] on link "Paddle Pub [PERSON_NAME]" at bounding box center [898, 335] width 105 height 25
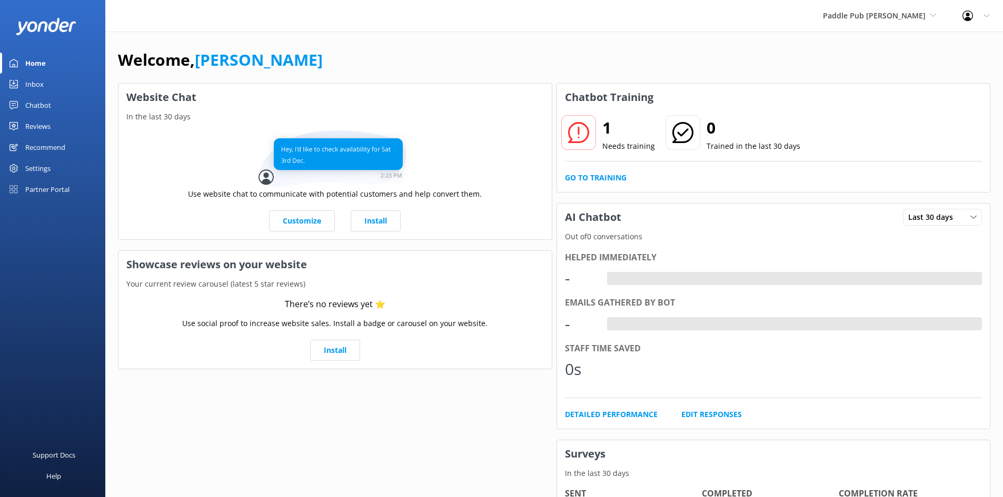
click at [39, 169] on div "Settings" at bounding box center [37, 168] width 25 height 21
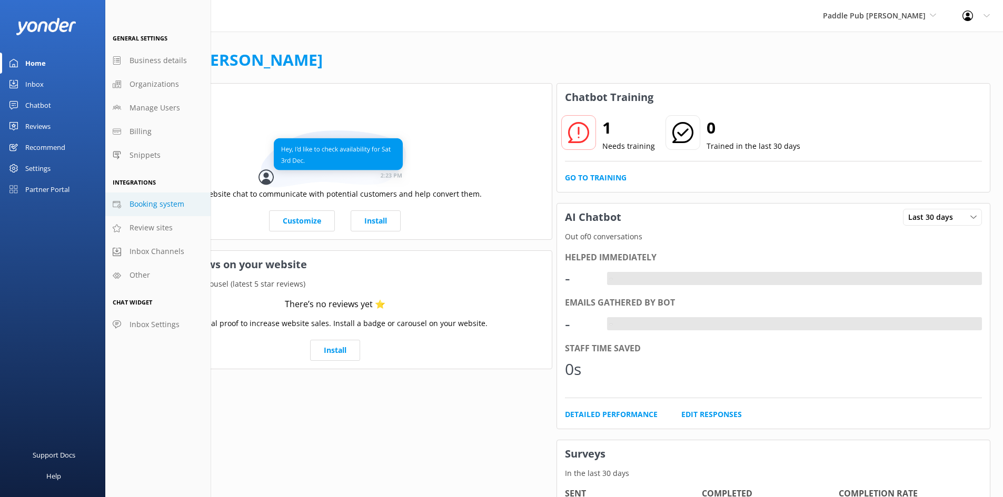
click at [154, 203] on span "Booking system" at bounding box center [156, 204] width 55 height 12
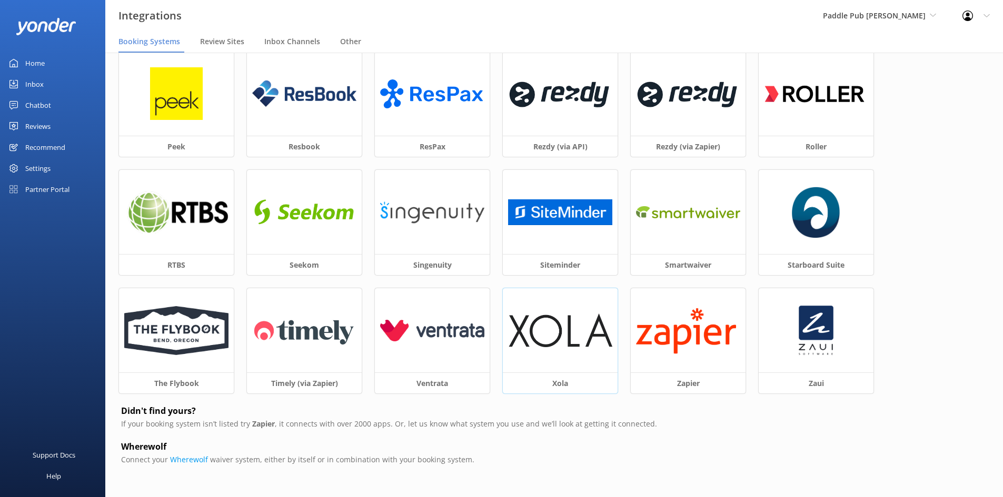
click at [539, 344] on img at bounding box center [560, 331] width 104 height 34
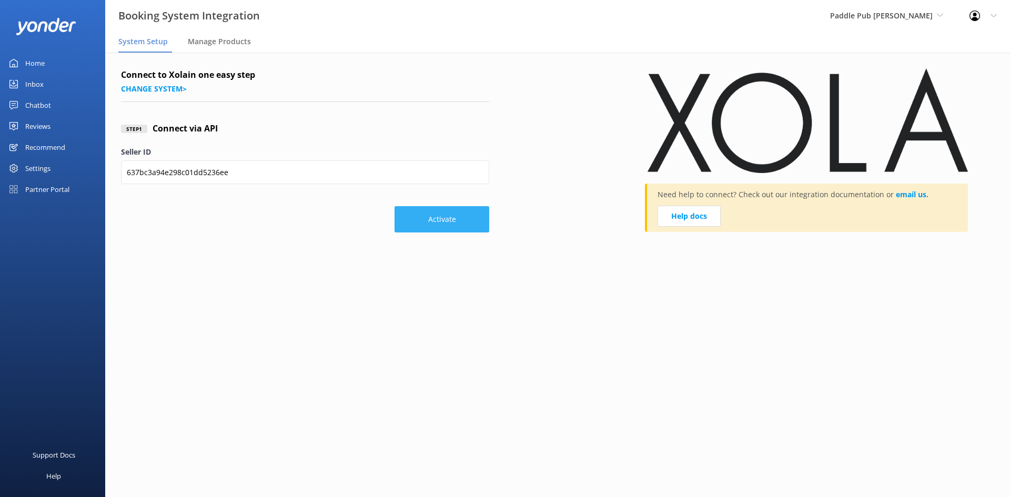
click at [426, 219] on button "Activate" at bounding box center [442, 219] width 95 height 26
click at [438, 225] on button "Activate" at bounding box center [442, 219] width 95 height 26
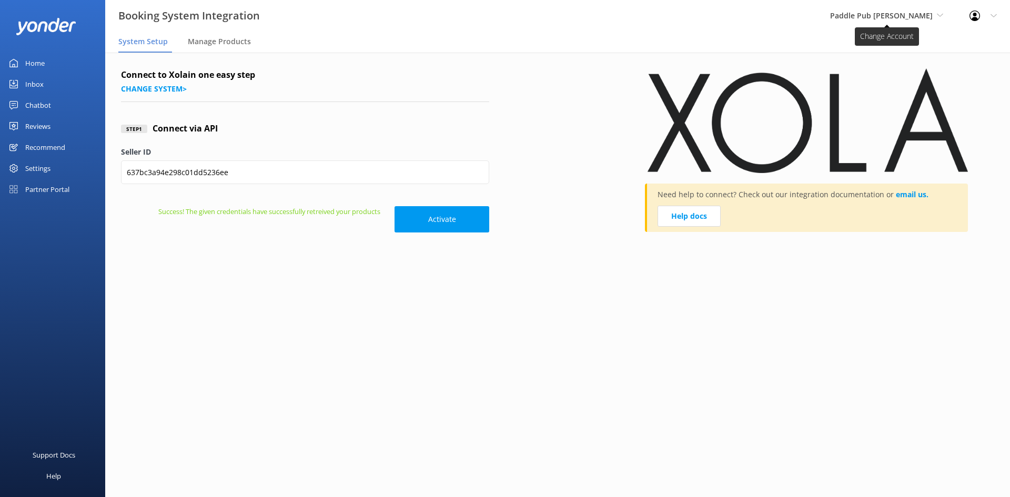
click at [868, 18] on span "Paddle Pub [PERSON_NAME]" at bounding box center [881, 16] width 103 height 10
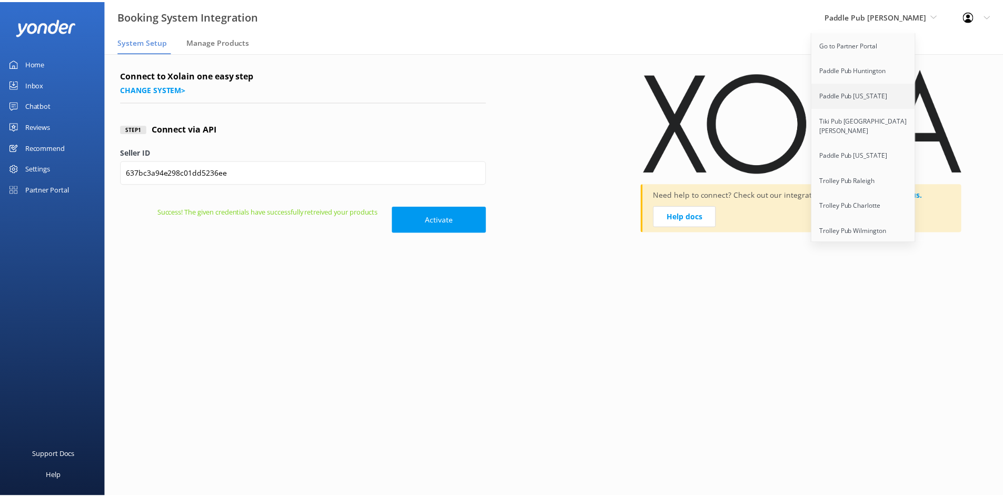
scroll to position [1443, 0]
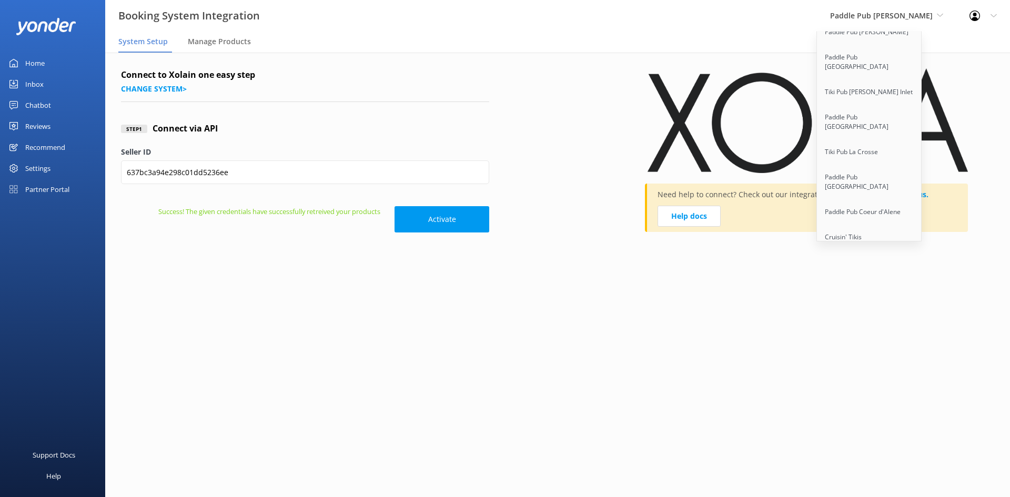
click at [895, 379] on link "Paddle Pub [GEOGRAPHIC_DATA]" at bounding box center [869, 396] width 105 height 35
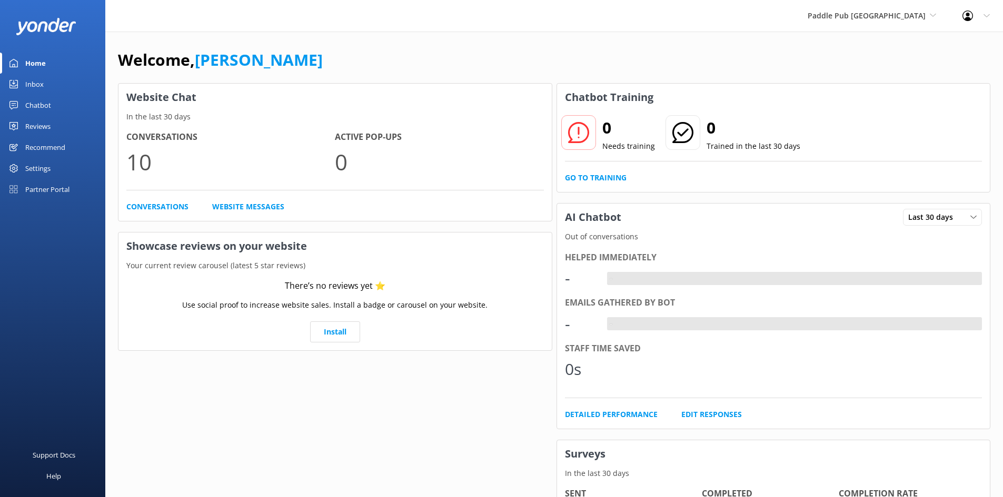
click at [44, 166] on div "Settings" at bounding box center [37, 168] width 25 height 21
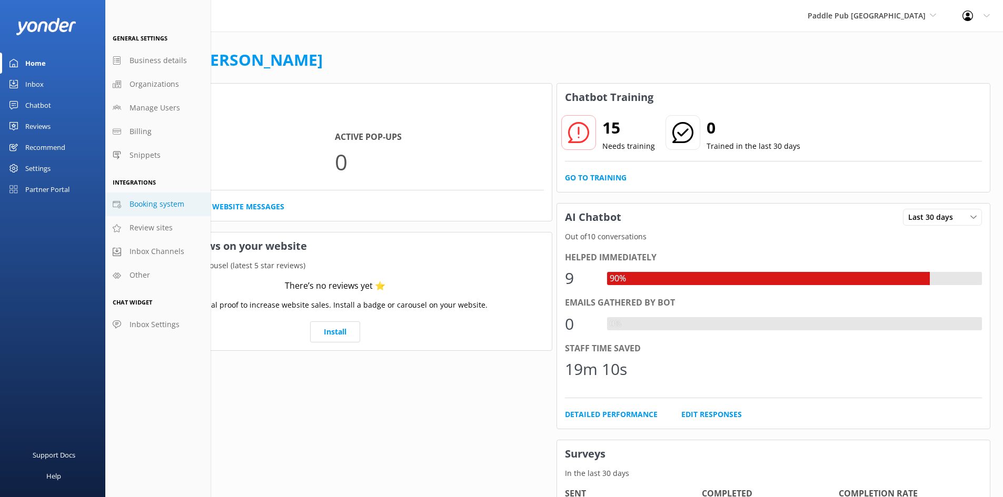
click at [162, 205] on span "Booking system" at bounding box center [156, 204] width 55 height 12
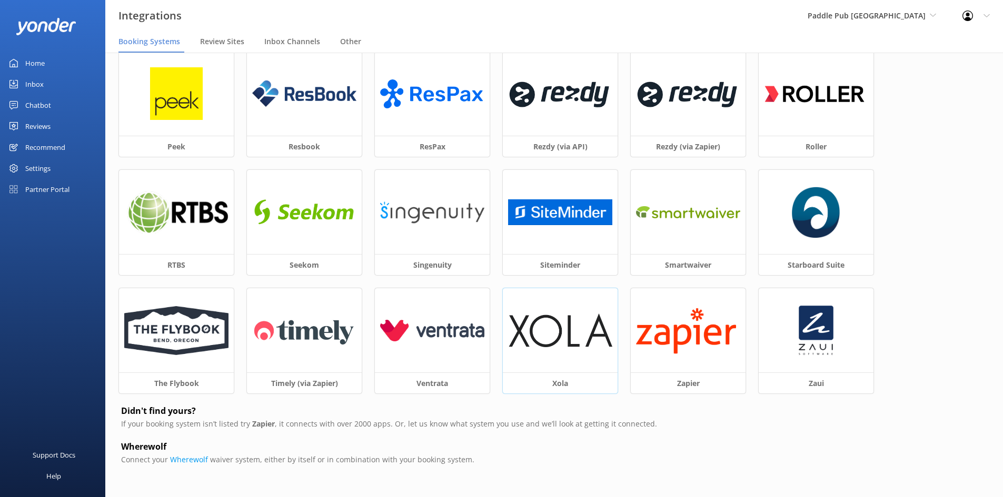
click at [550, 329] on img at bounding box center [560, 331] width 104 height 34
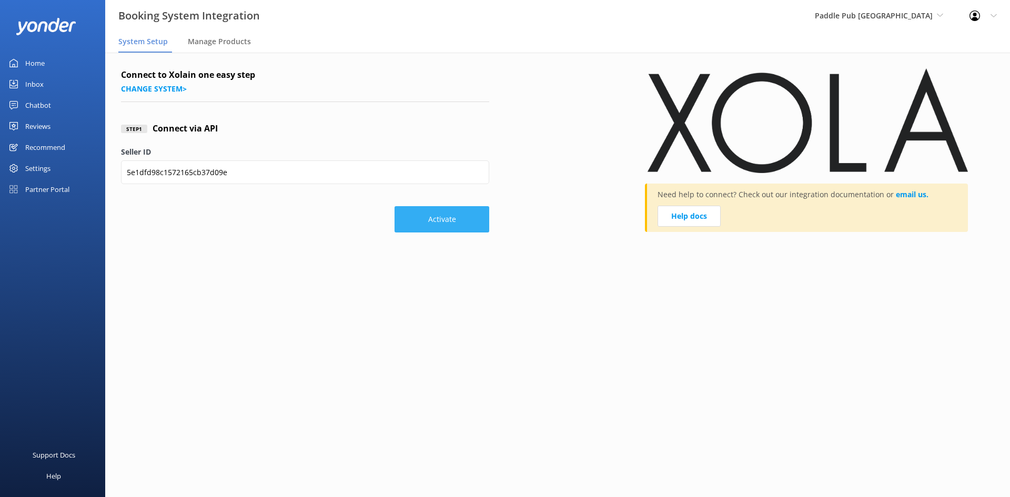
click at [467, 221] on button "Activate" at bounding box center [442, 219] width 95 height 26
